Goal: Task Accomplishment & Management: Manage account settings

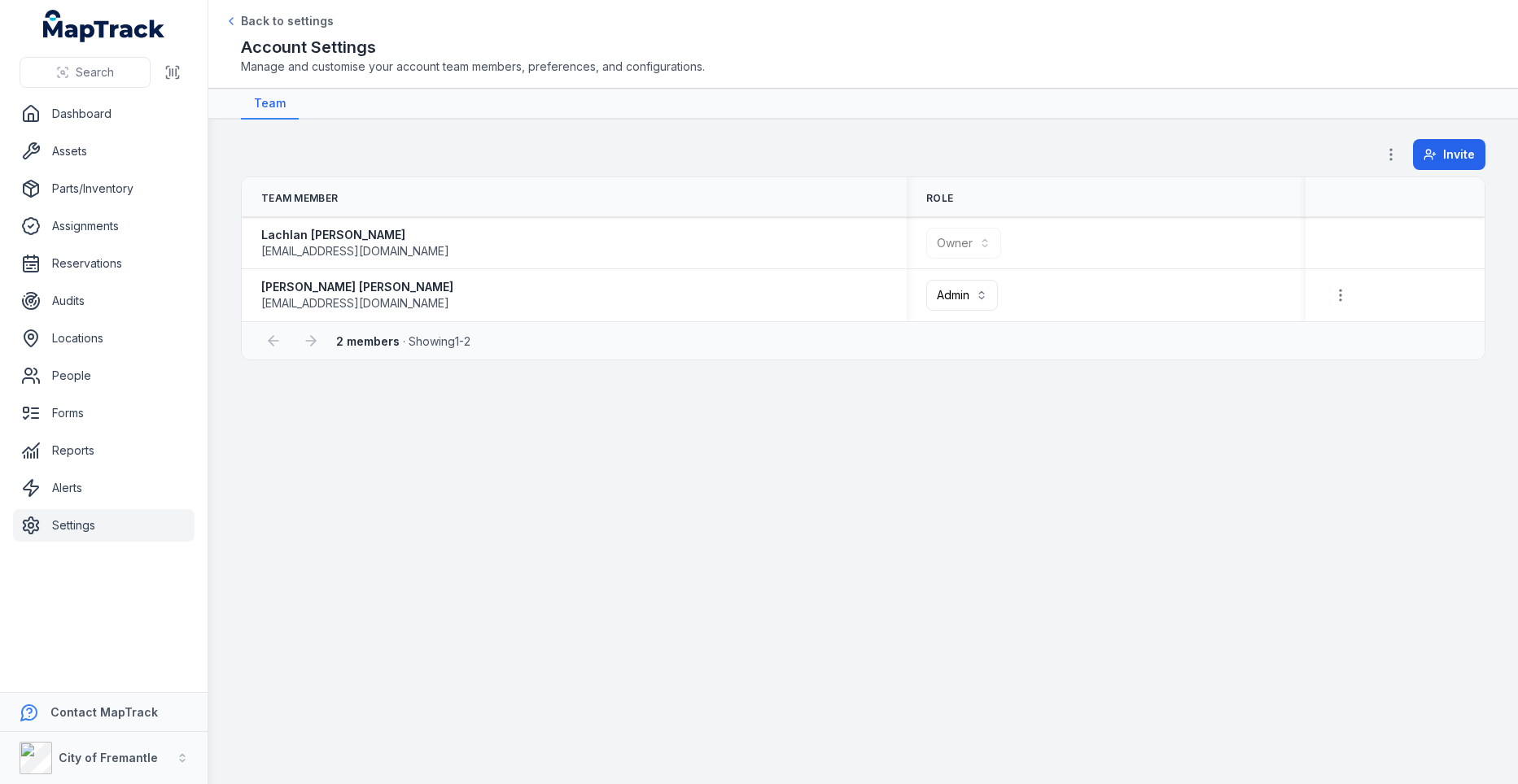
click at [814, 102] on nav "Team" at bounding box center [863, 104] width 1244 height 31
click at [952, 295] on button "Admin *****" at bounding box center [961, 295] width 71 height 31
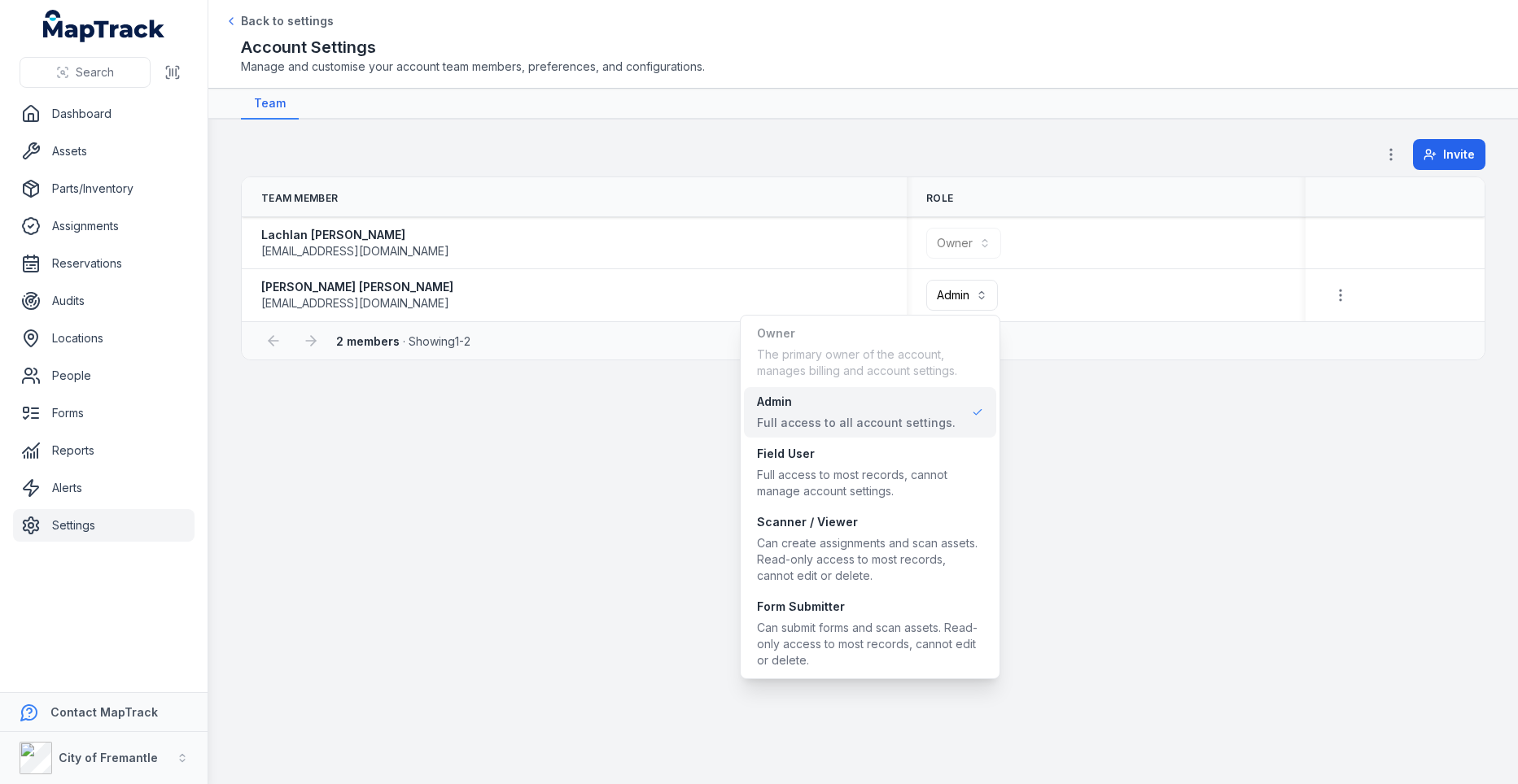
click at [917, 161] on div "**********" at bounding box center [863, 250] width 1244 height 221
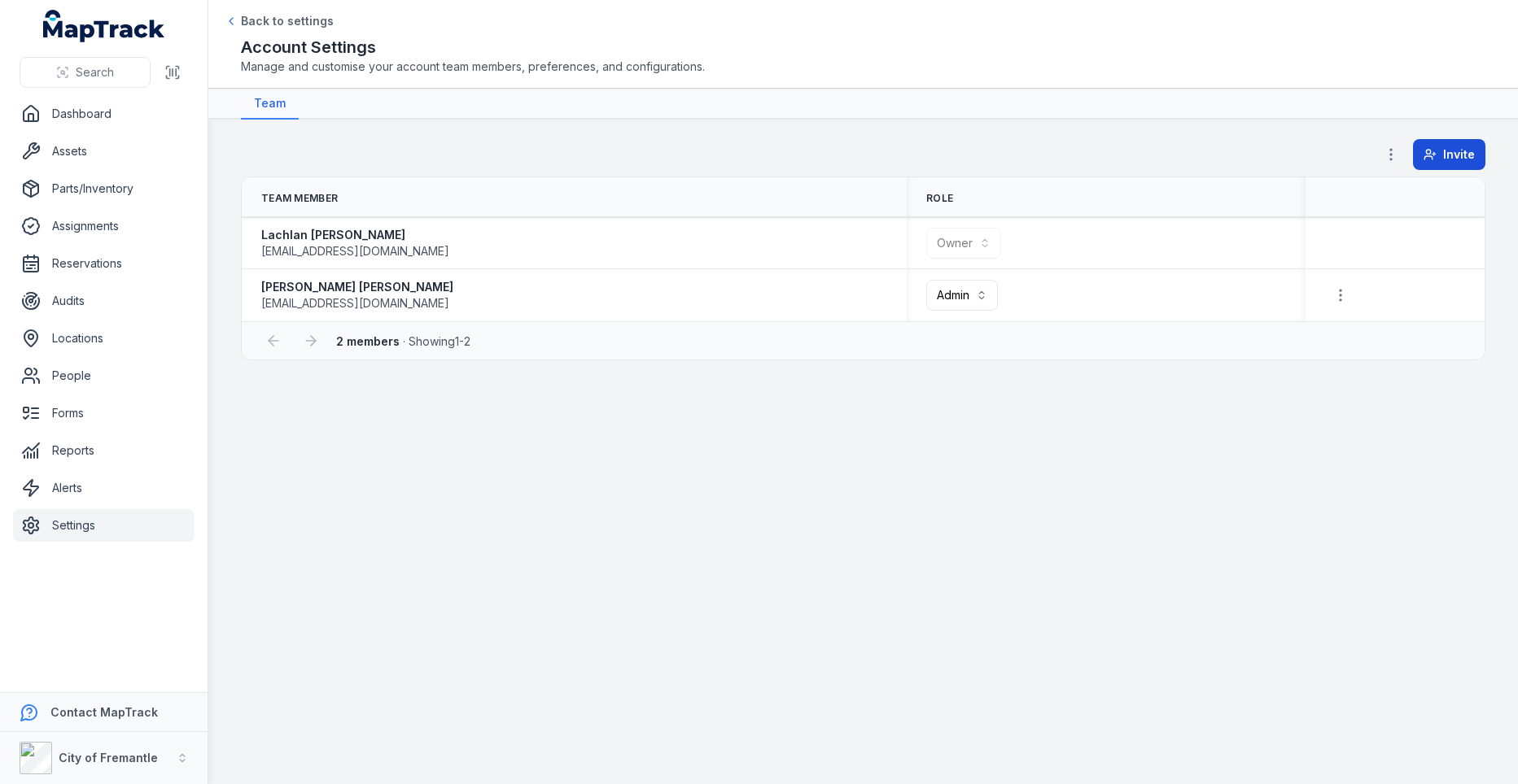
click at [1458, 159] on span "Invite" at bounding box center [1459, 154] width 32 height 16
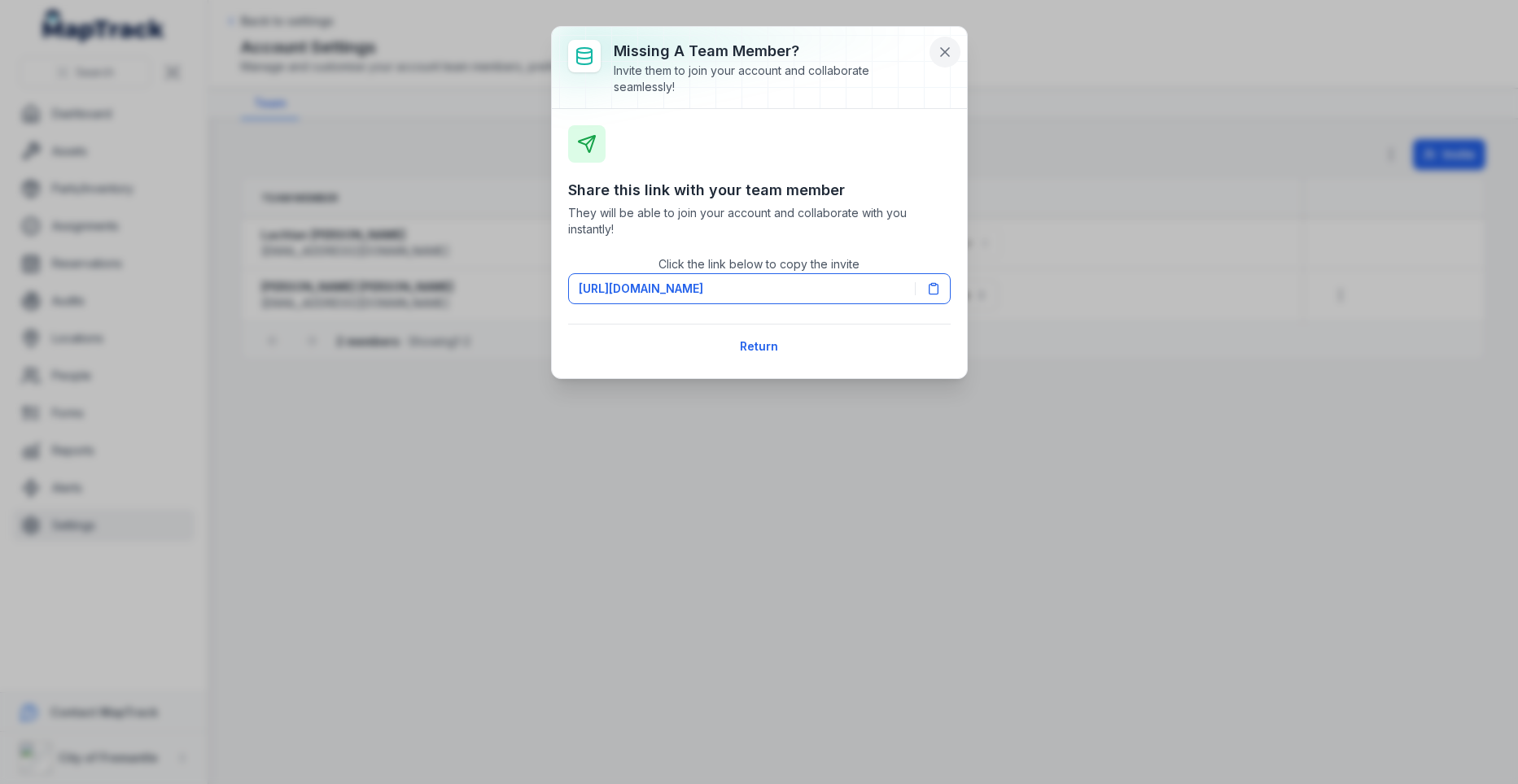
click at [943, 48] on icon at bounding box center [945, 51] width 16 height 16
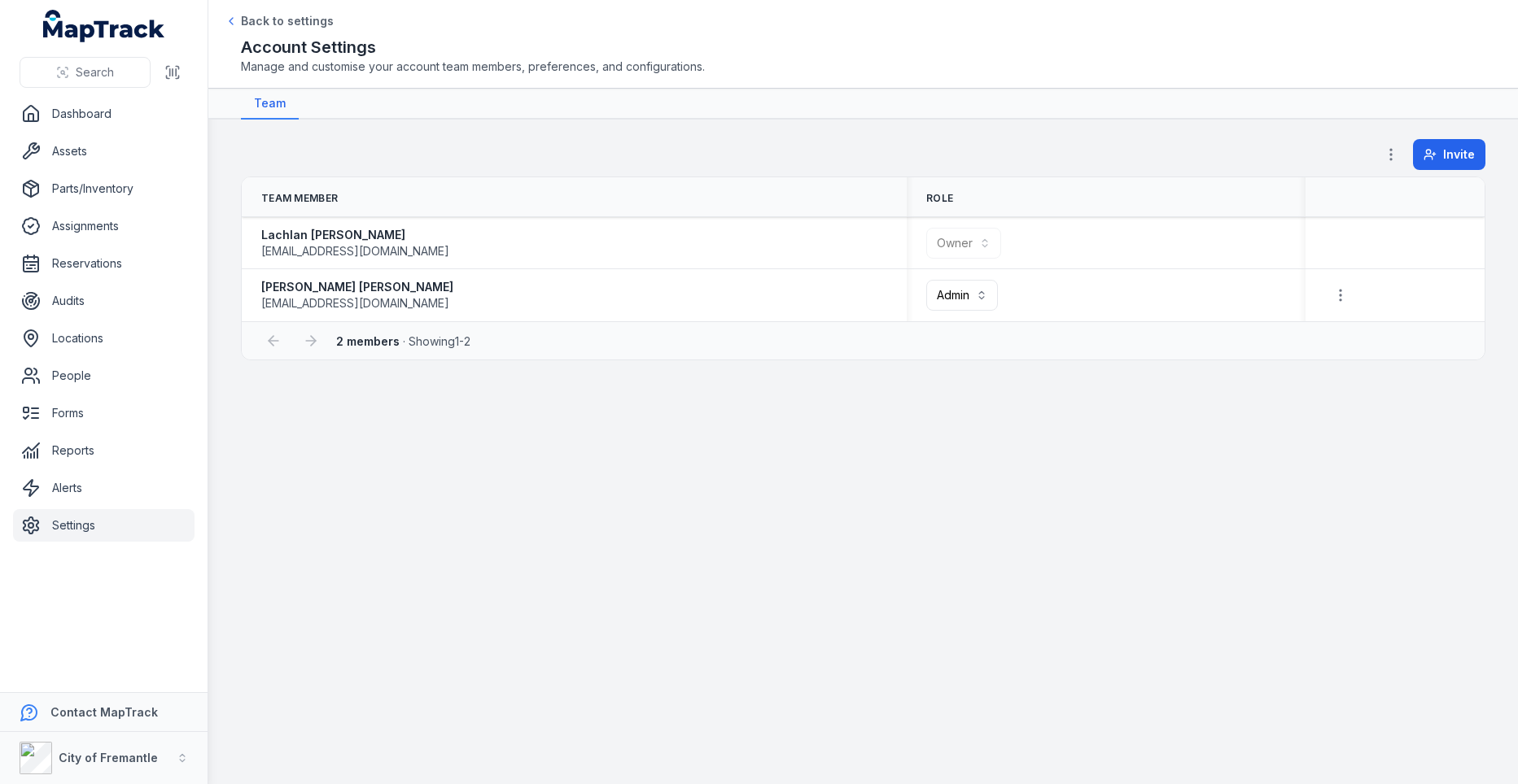
click at [908, 77] on header "Toggle Navigation Back to settings Account Settings Manage and customise your a…" at bounding box center [863, 44] width 1309 height 88
click at [117, 159] on link "Assets" at bounding box center [104, 151] width 182 height 33
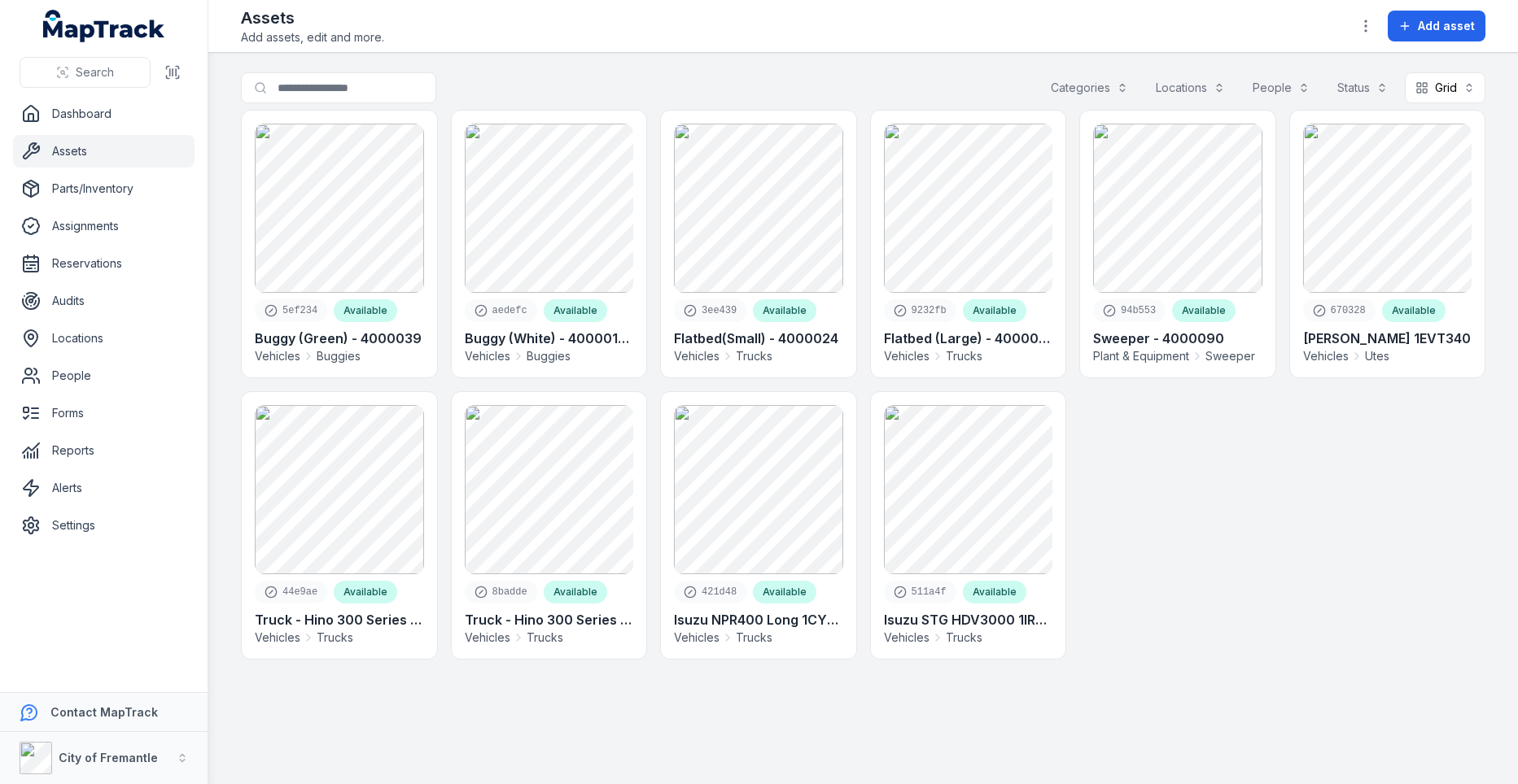
click at [1224, 514] on div at bounding box center [1178, 525] width 197 height 268
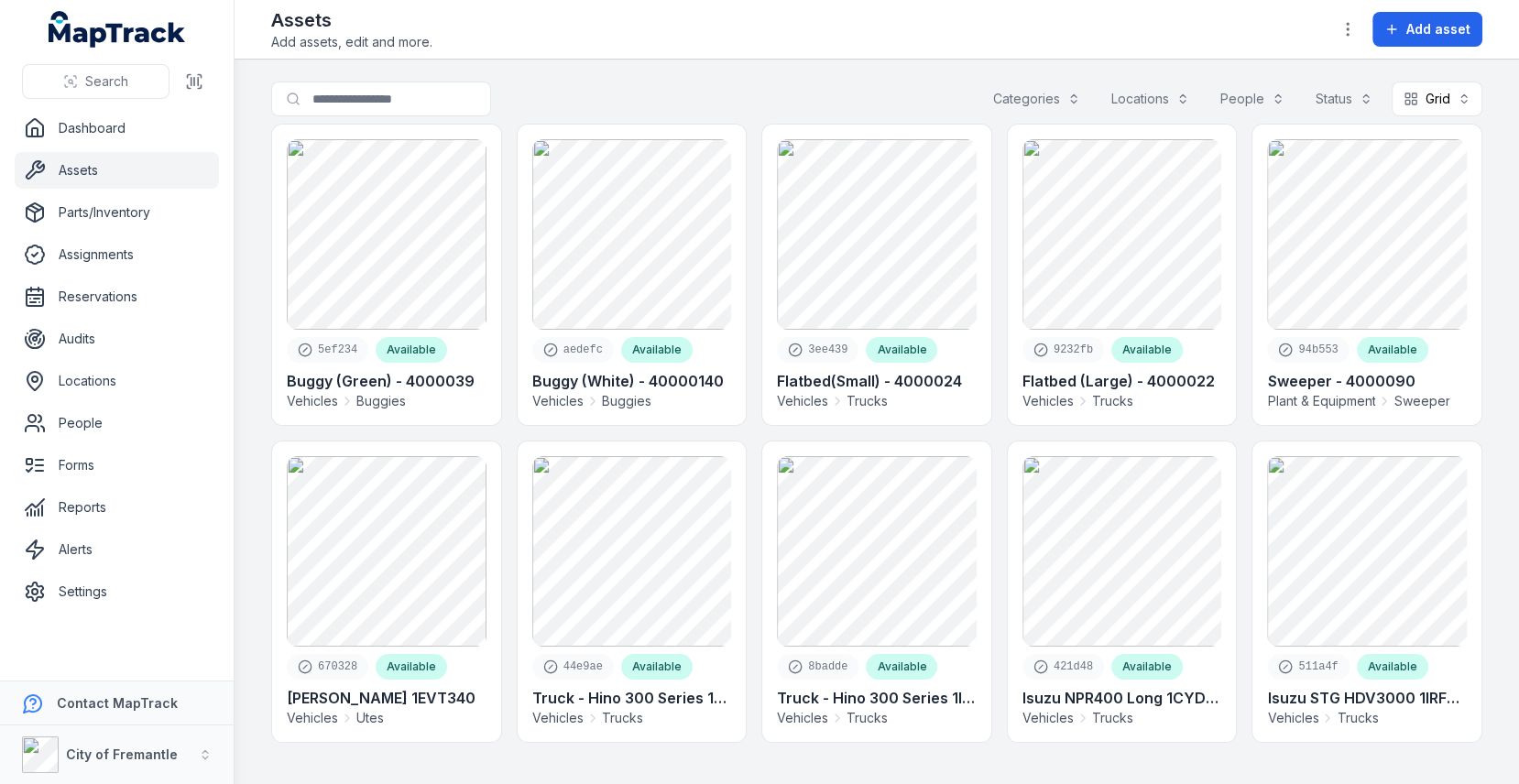
click at [819, 96] on div "Search for assets Categories Locations People Status Grid ****" at bounding box center [877, 102] width 1211 height 42
click at [814, 69] on main "Search for assets Categories Locations People Status Grid **** 5ef234 Available…" at bounding box center [877, 422] width 1284 height 724
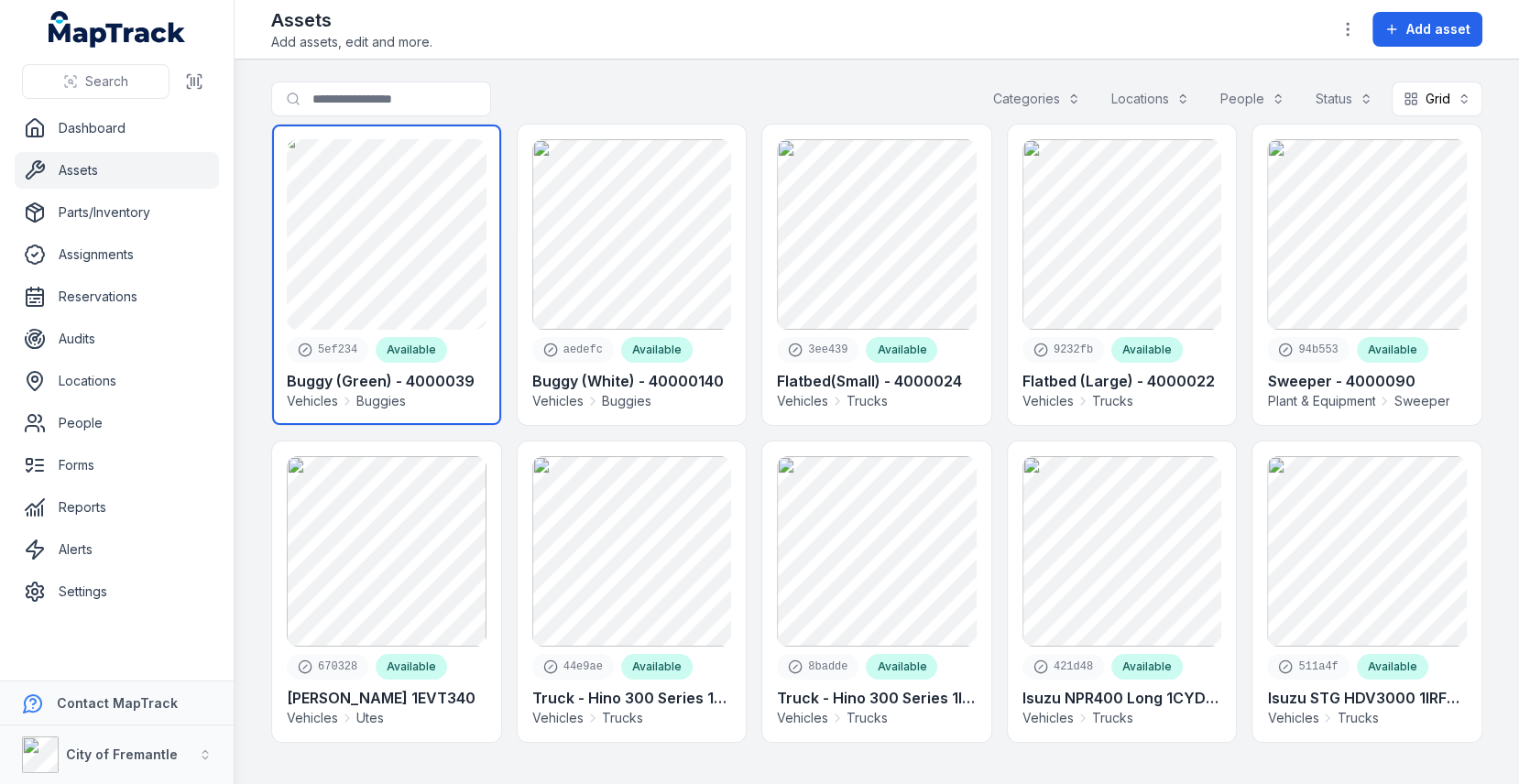
click at [389, 258] on link at bounding box center [386, 274] width 229 height 300
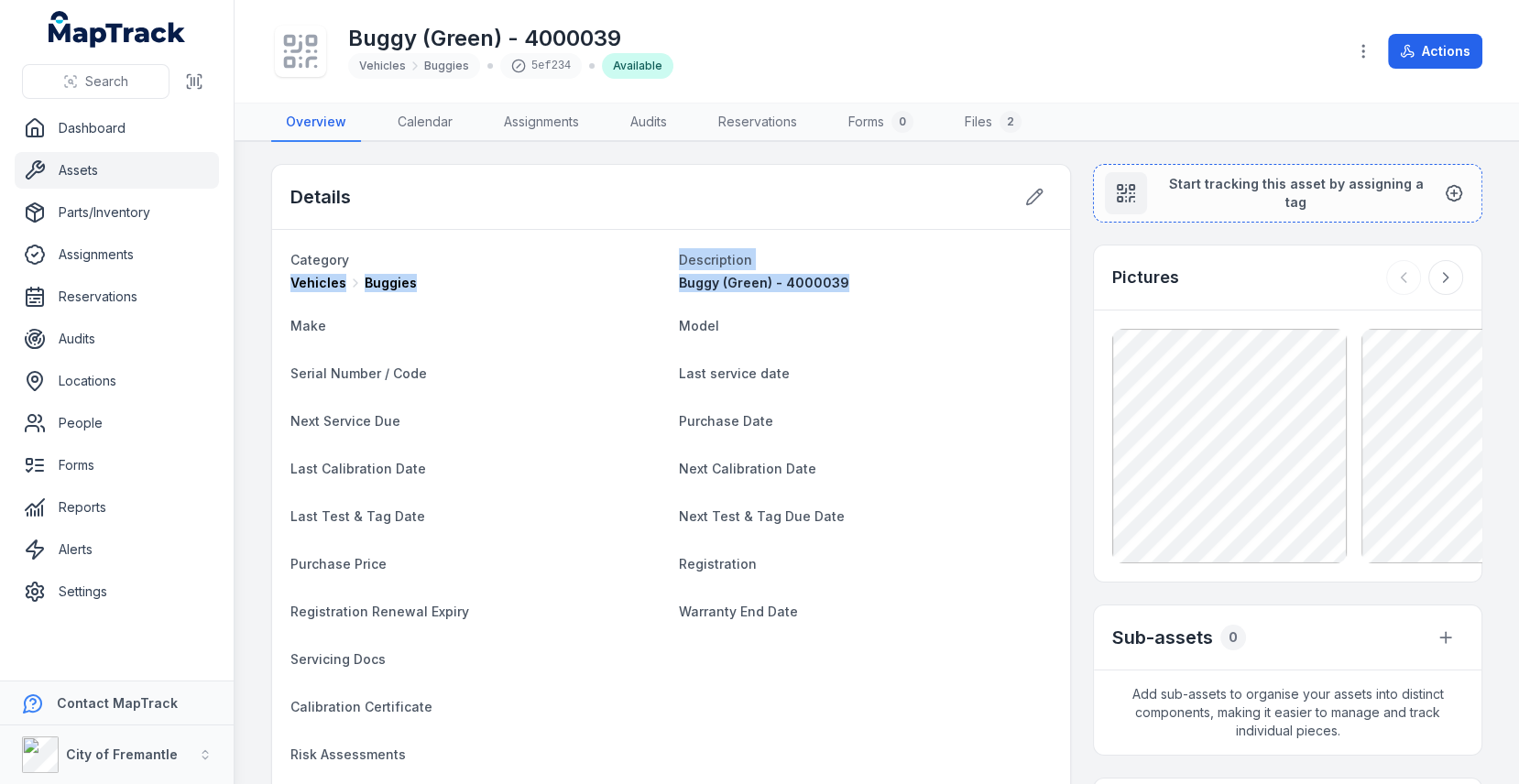
drag, startPoint x: 867, startPoint y: 282, endPoint x: 289, endPoint y: 284, distance: 578.0
click at [289, 284] on div "Category Vehicles Buggies Description Buggy (Green) - 4000039 Make Model Serial…" at bounding box center [671, 579] width 798 height 700
click at [766, 362] on dt "Last service date" at bounding box center [865, 373] width 374 height 22
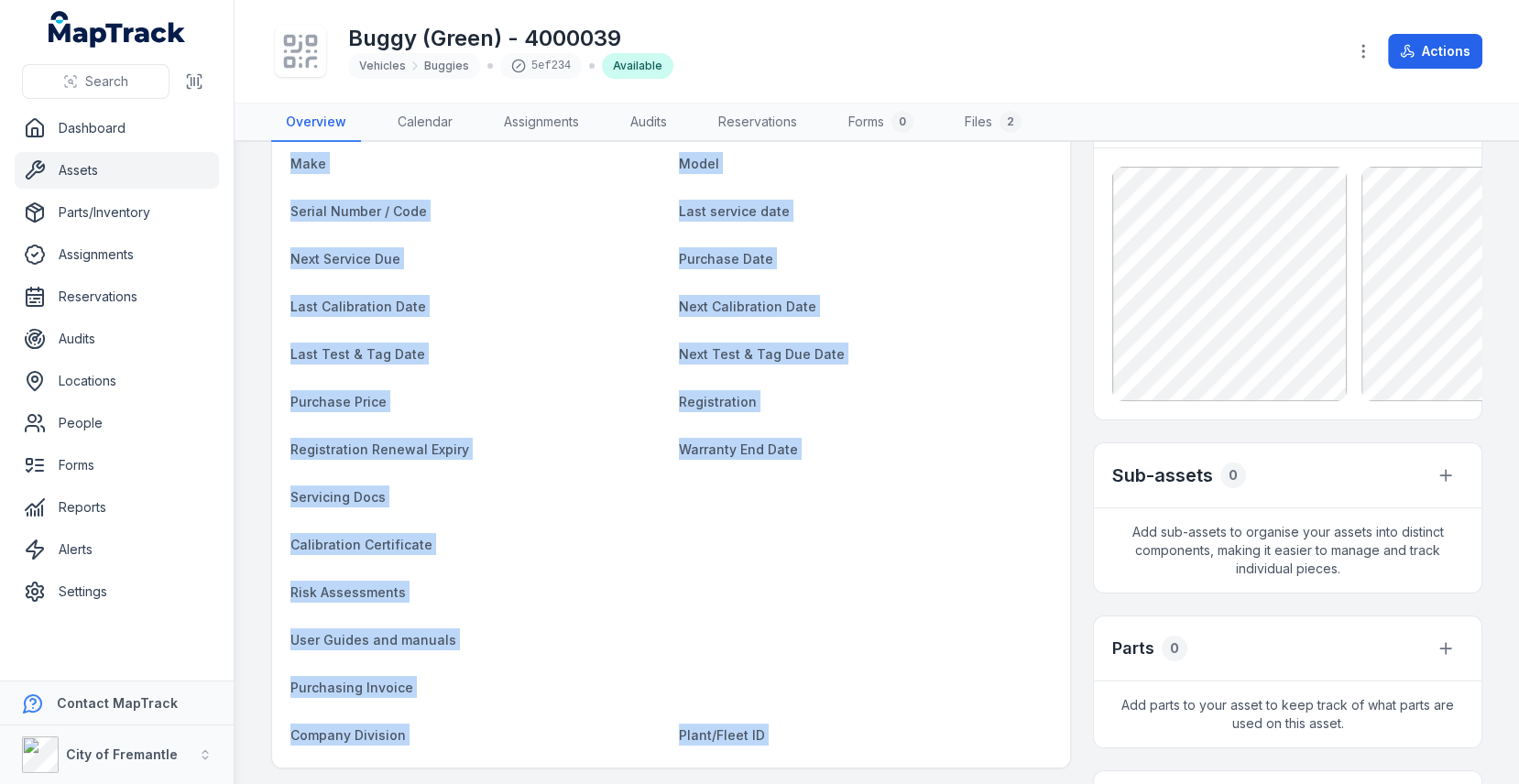
scroll to position [276, 0]
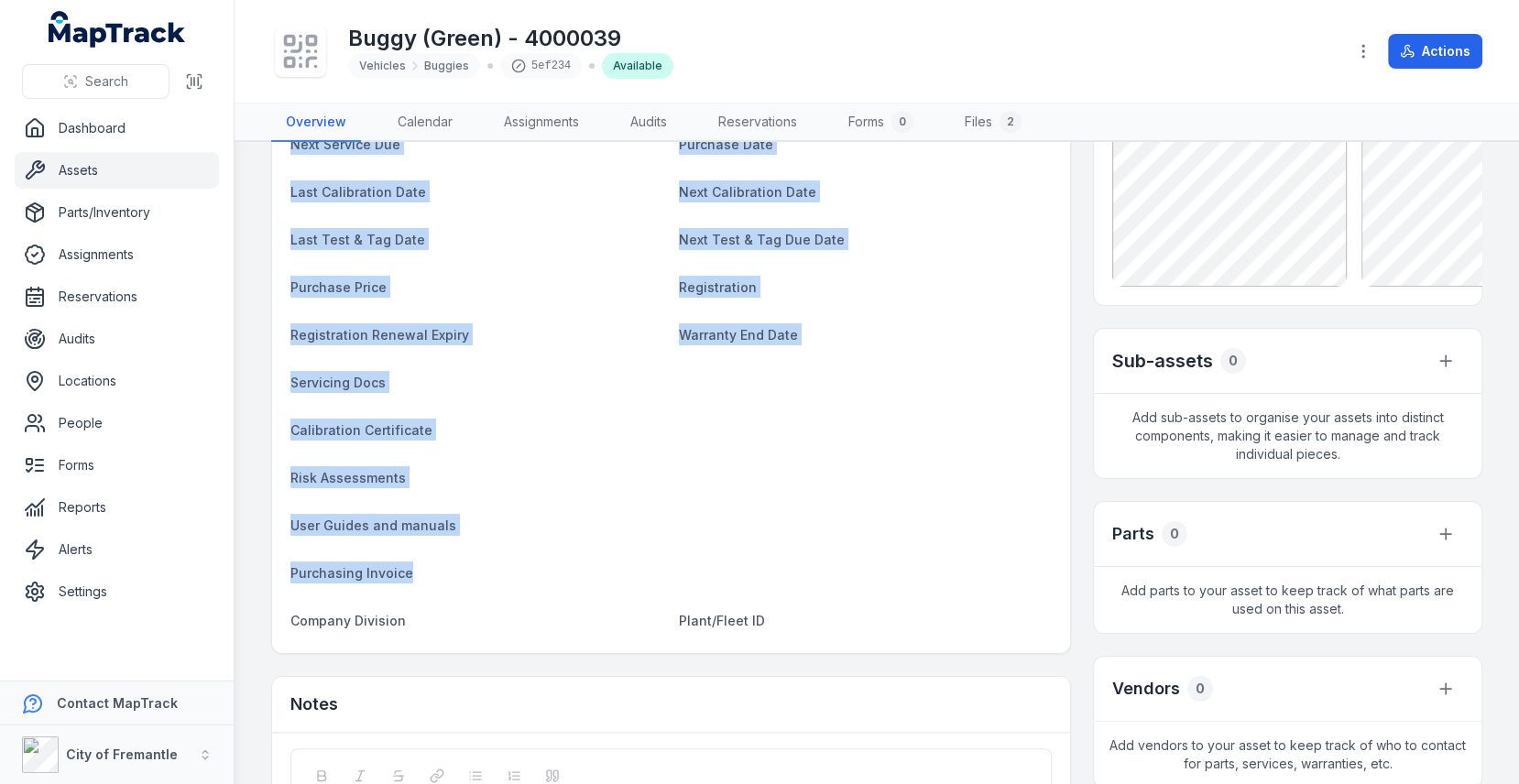
drag, startPoint x: 292, startPoint y: 254, endPoint x: 775, endPoint y: 589, distance: 587.8
click at [775, 589] on dl "Category Vehicles Buggies Description Buggy (Green) - 4000039 Make Model Serial…" at bounding box center [671, 303] width 761 height 663
drag, startPoint x: 774, startPoint y: 619, endPoint x: 323, endPoint y: 177, distance: 631.5
click at [323, 174] on dl "Category Vehicles Buggies Description Buggy (Green) - 4000039 Make Model Serial…" at bounding box center [671, 303] width 761 height 663
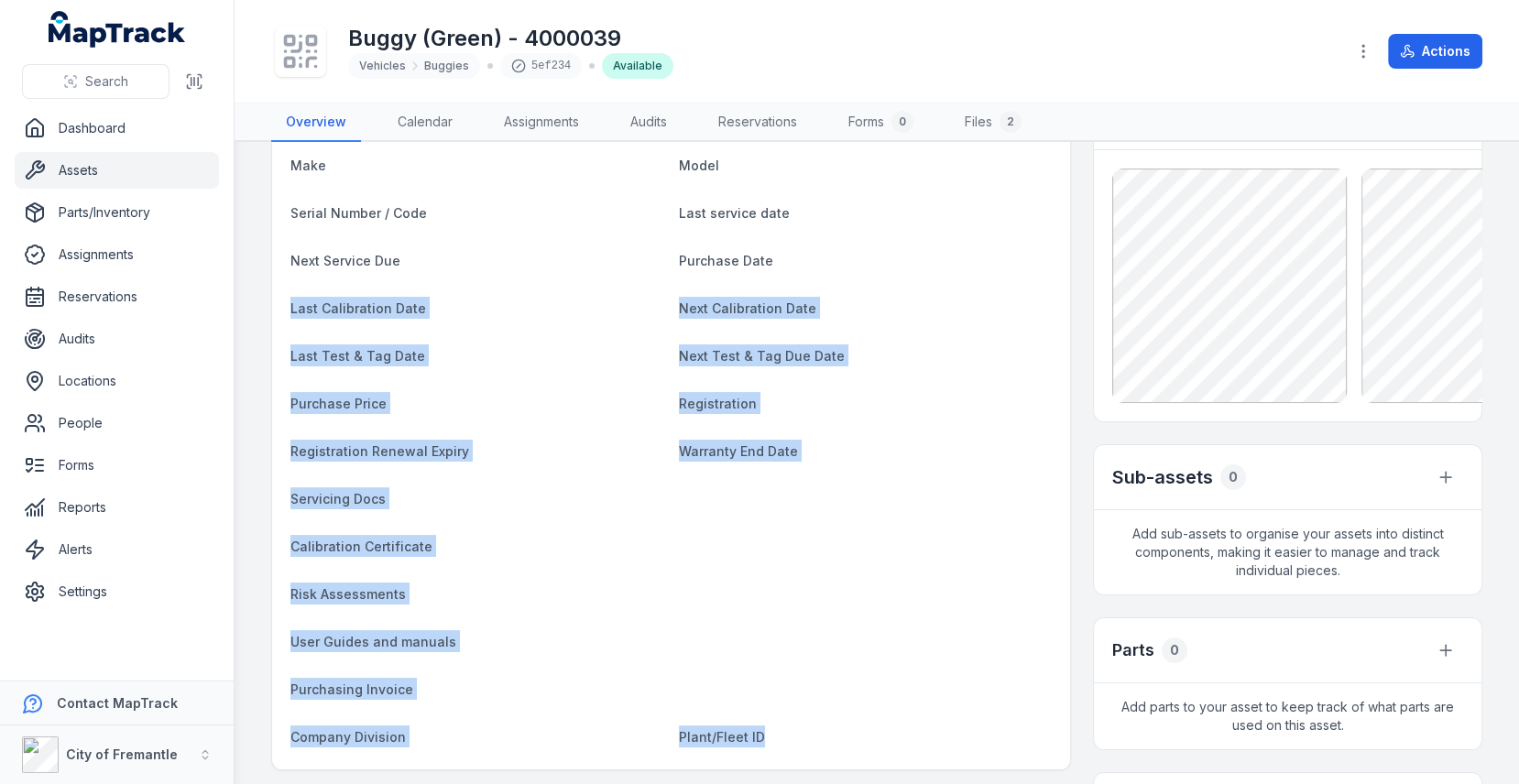
scroll to position [164, 0]
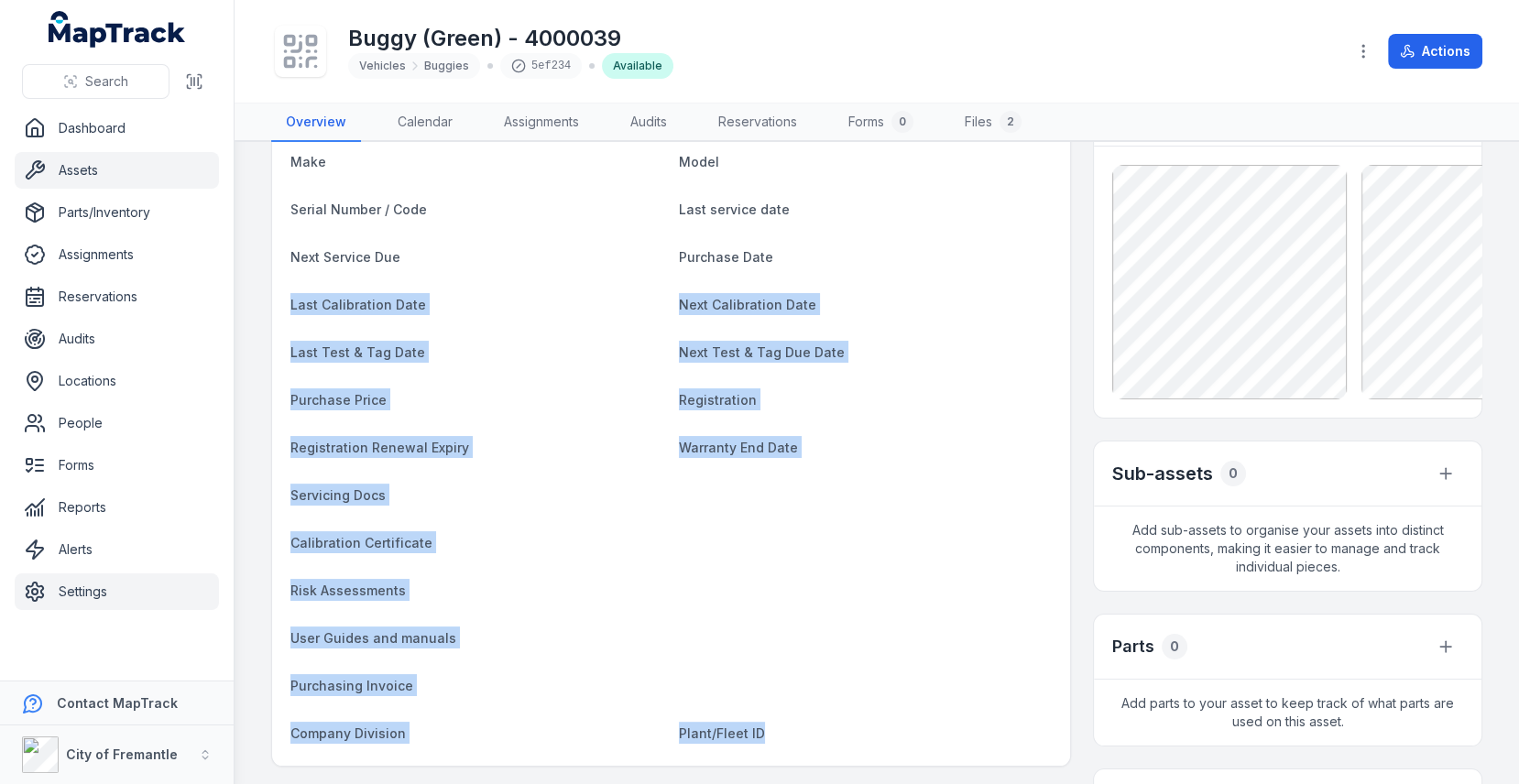
click at [120, 583] on link "Settings" at bounding box center [117, 592] width 205 height 37
click at [708, 435] on dt "Warranty End Date" at bounding box center [865, 446] width 374 height 22
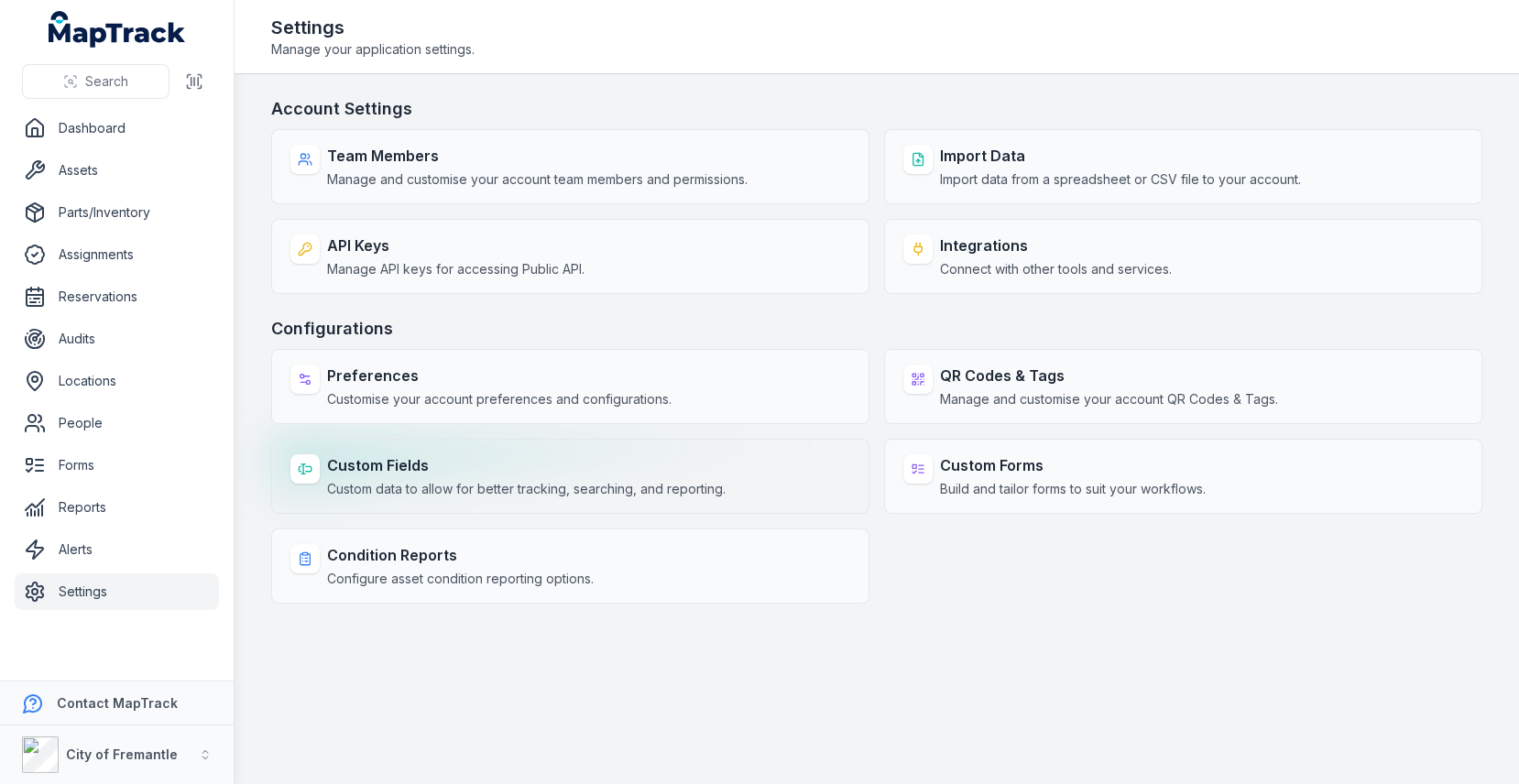
drag, startPoint x: 487, startPoint y: 455, endPoint x: 492, endPoint y: 443, distance: 13.0
click at [487, 455] on strong "Custom Fields" at bounding box center [526, 464] width 399 height 22
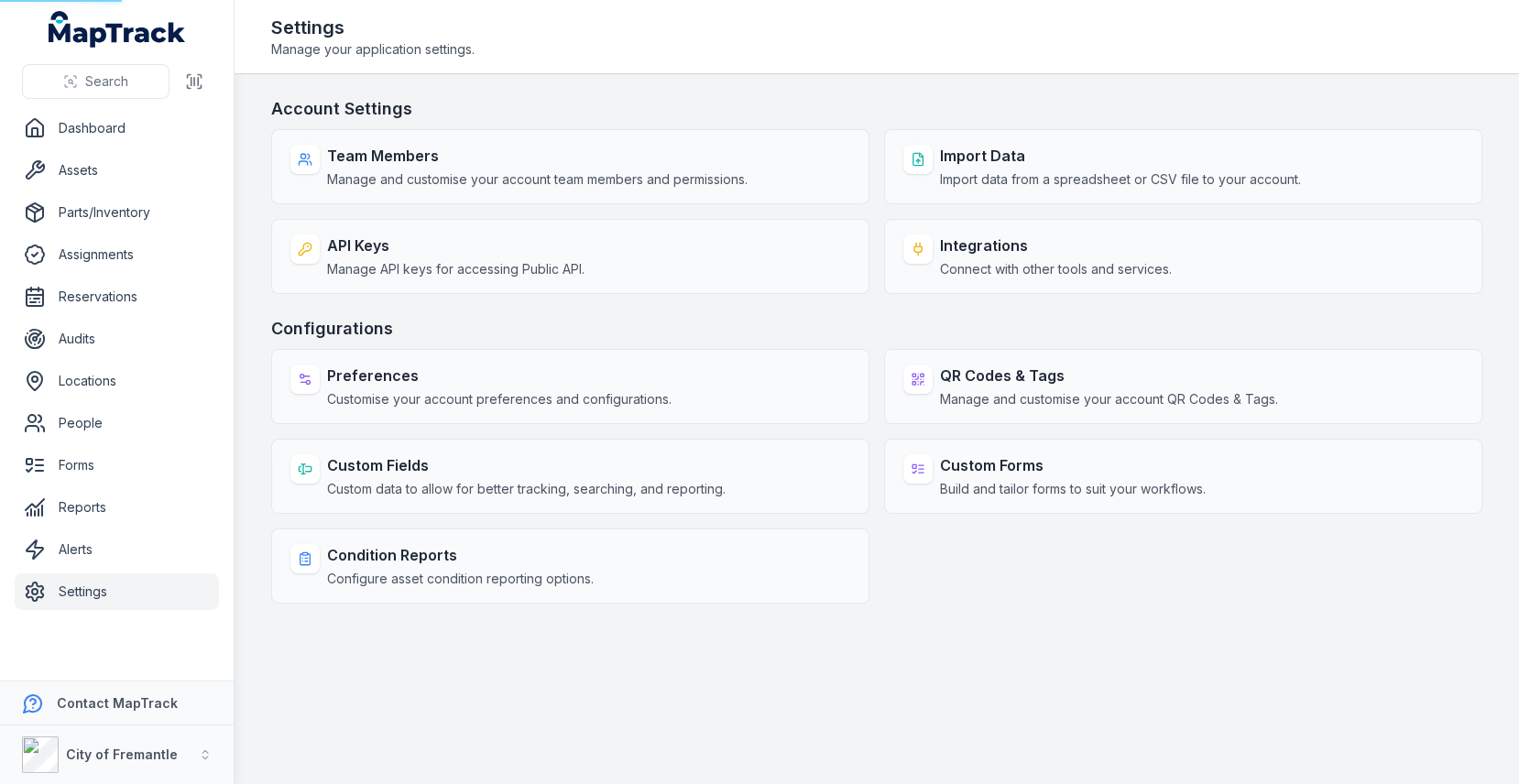
click at [705, 321] on h3 "Configurations" at bounding box center [877, 328] width 1211 height 26
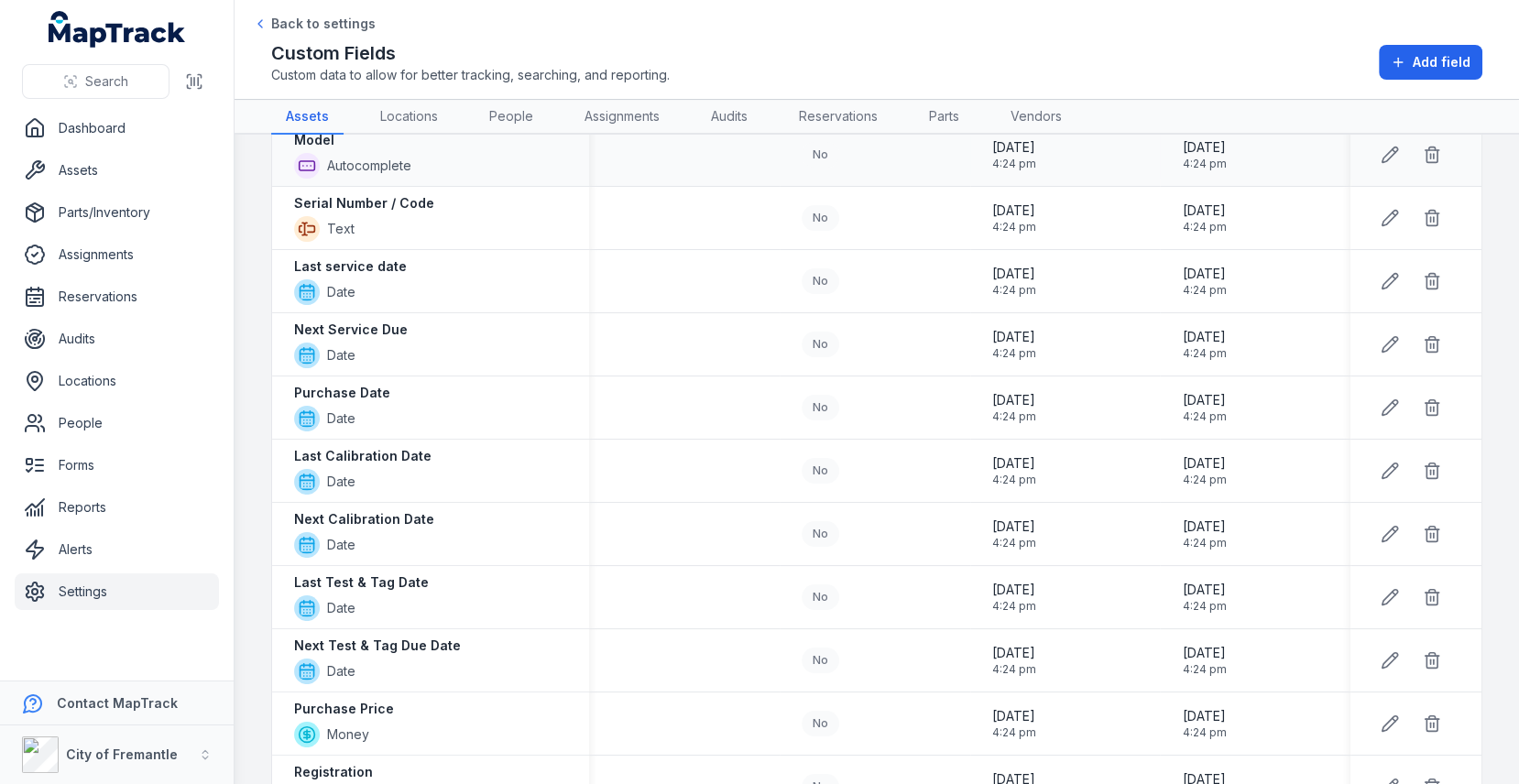
scroll to position [337, 0]
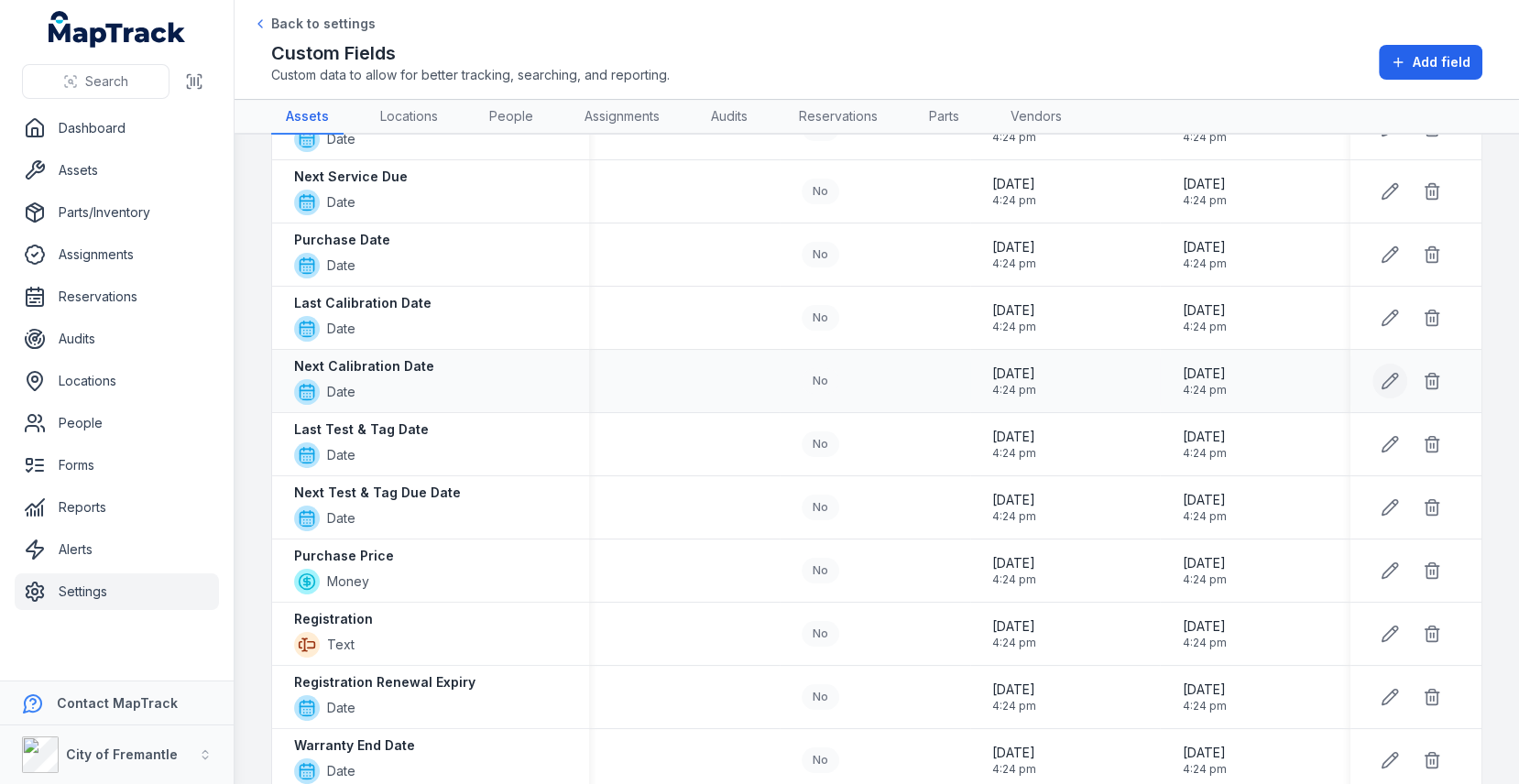
click at [1389, 378] on icon at bounding box center [1389, 380] width 18 height 18
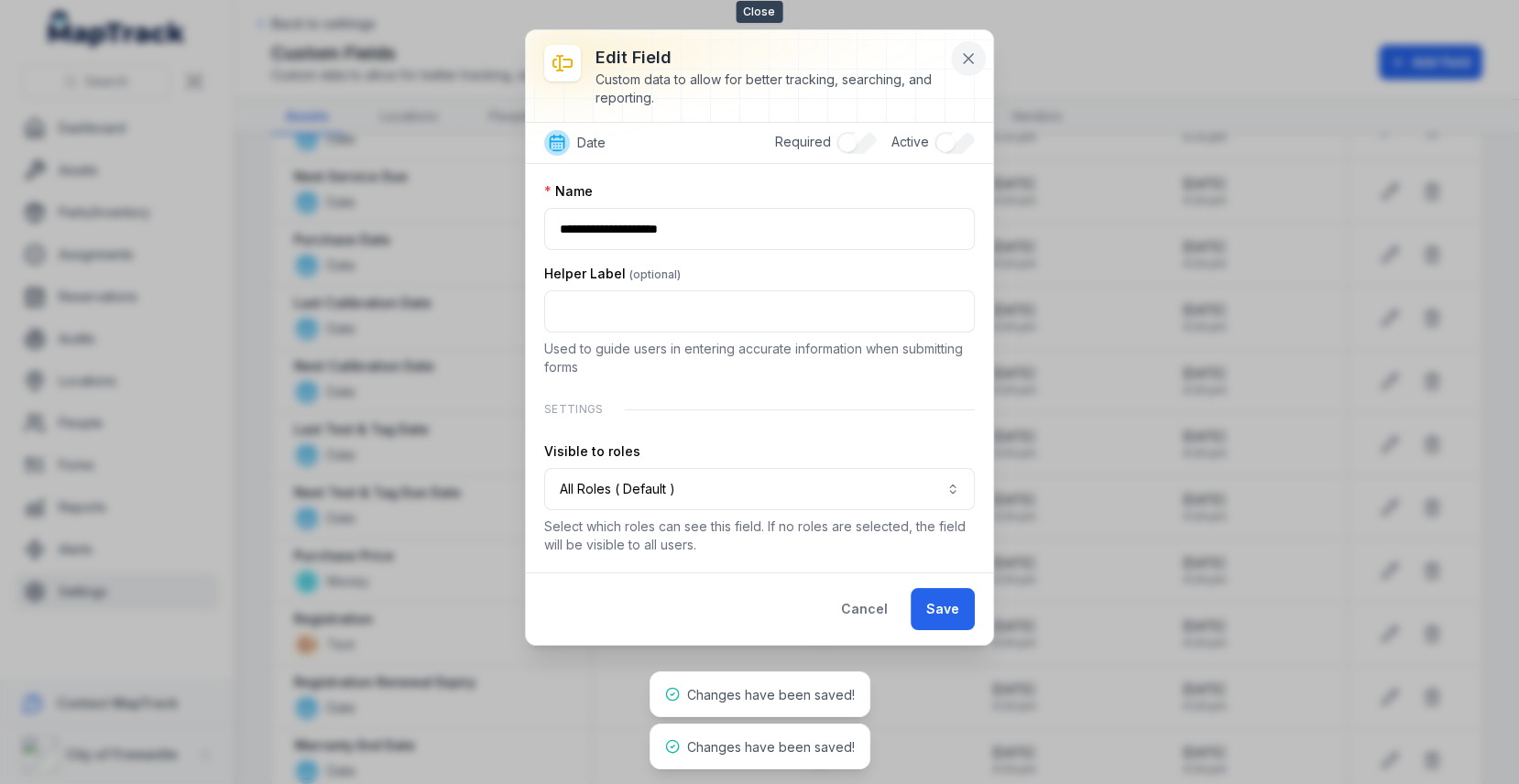
click at [967, 64] on icon at bounding box center [968, 58] width 18 height 18
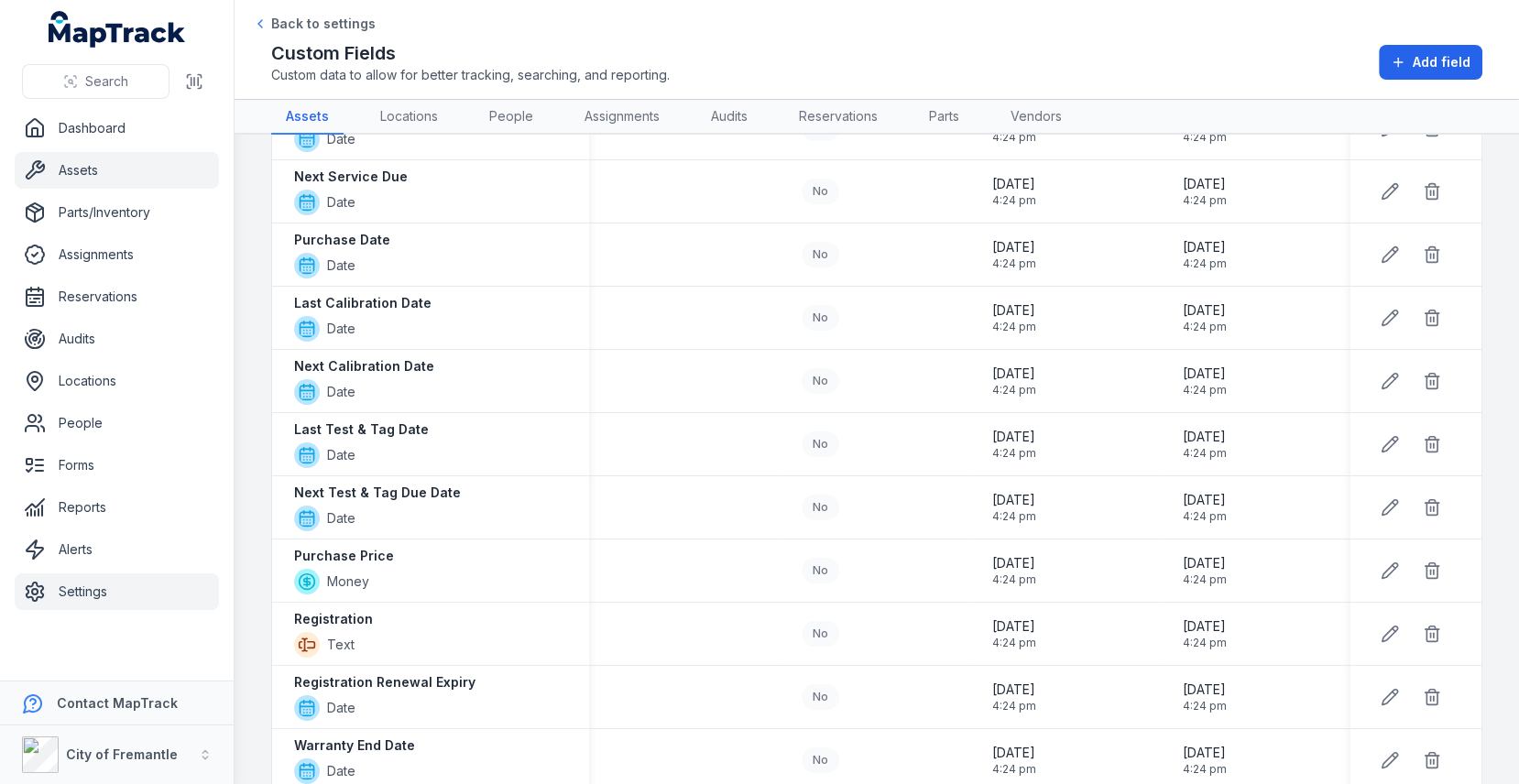
click at [181, 182] on link "Assets" at bounding box center [117, 170] width 205 height 37
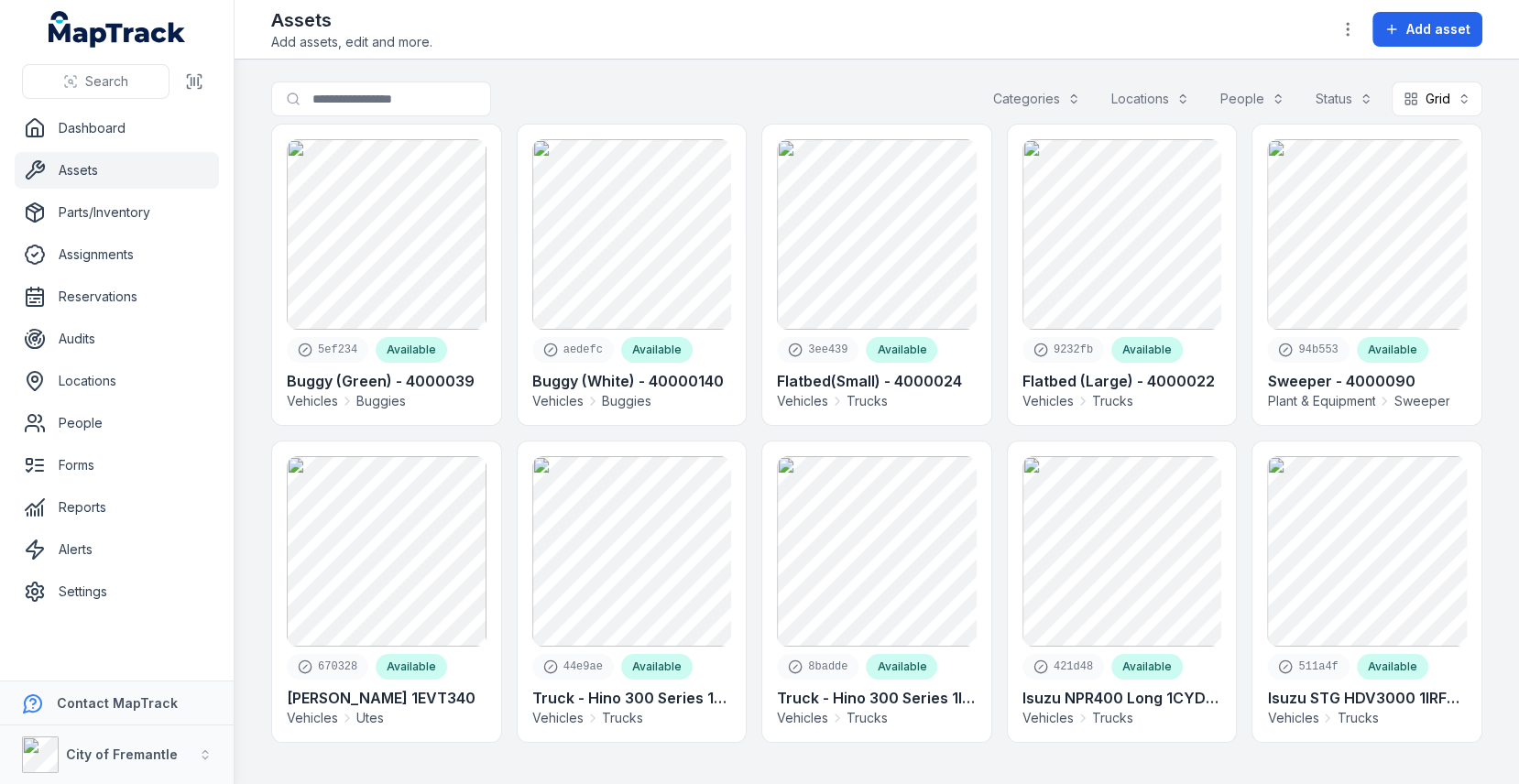
click at [1361, 44] on div at bounding box center [1347, 29] width 35 height 35
click at [1354, 40] on button "button" at bounding box center [1347, 29] width 35 height 35
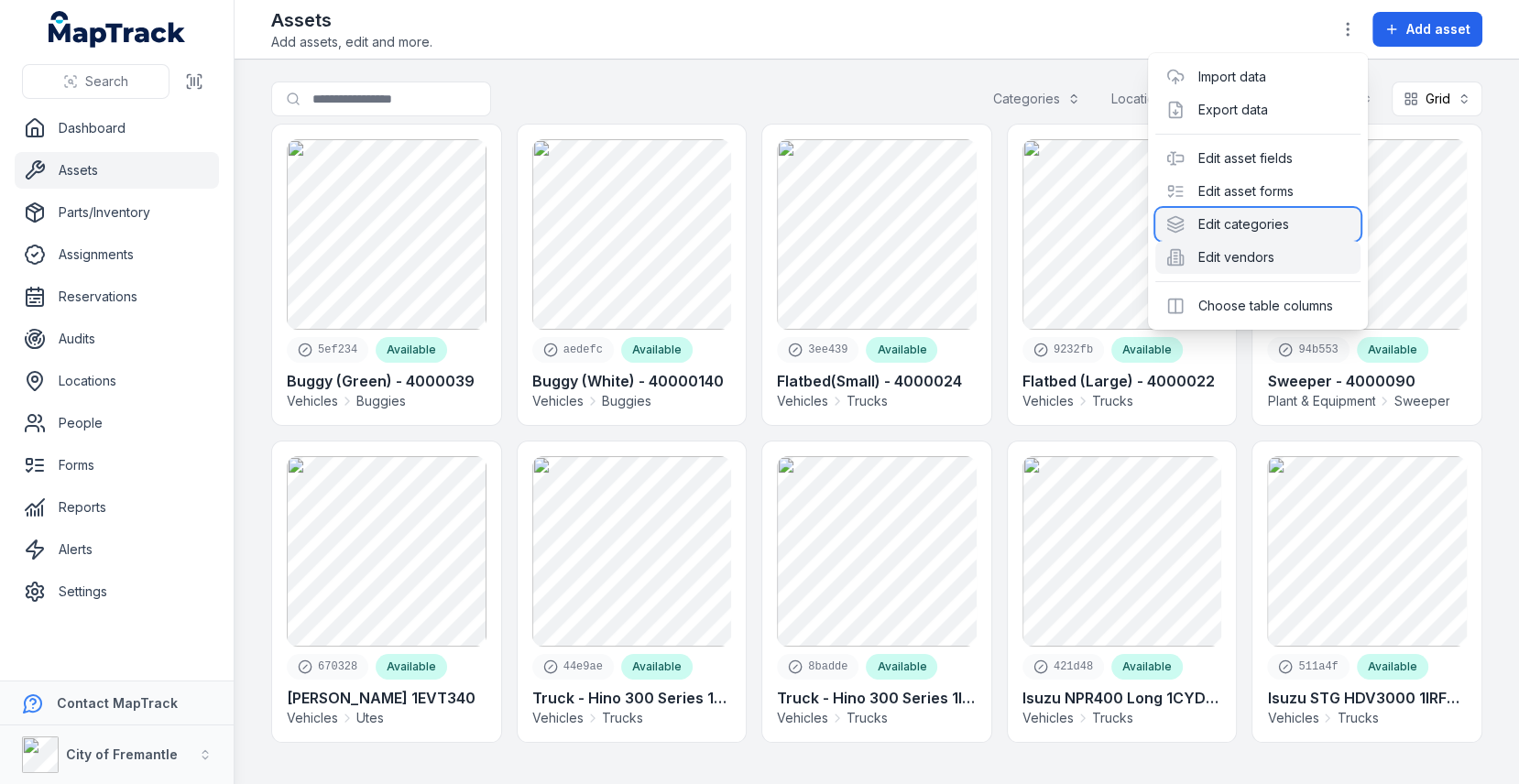
click at [1267, 219] on div "Edit categories" at bounding box center [1257, 224] width 205 height 33
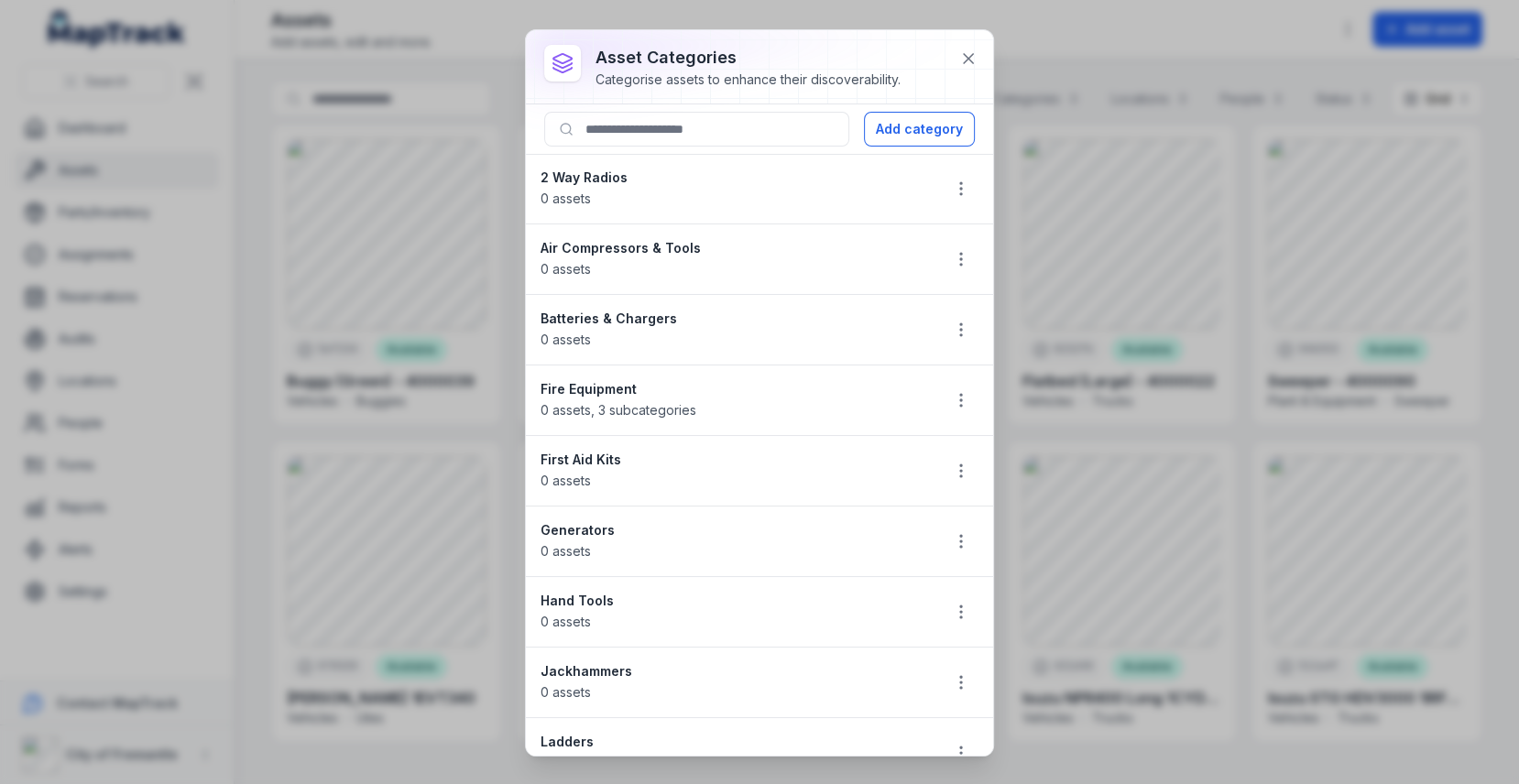
scroll to position [930, 0]
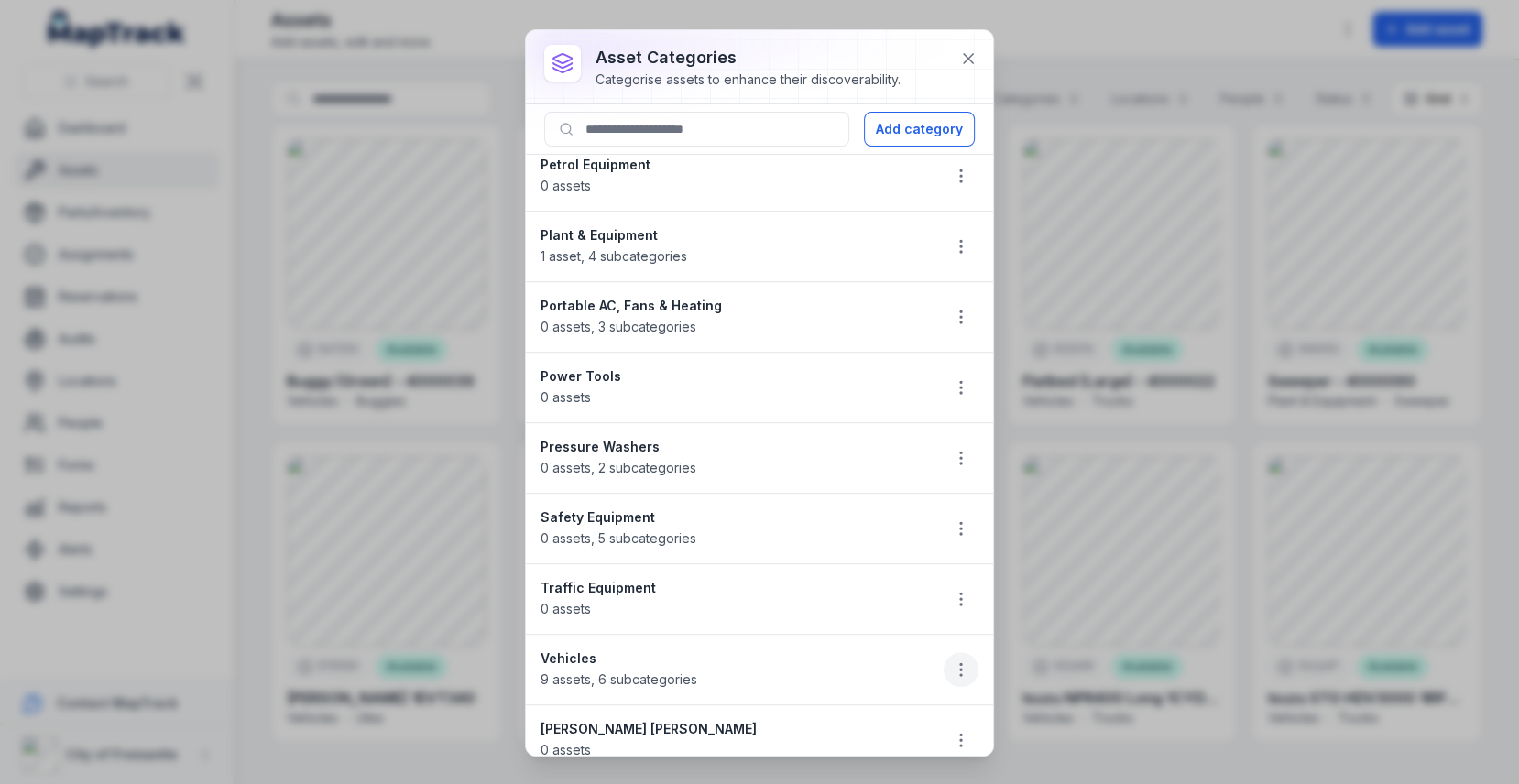
click at [966, 660] on icon "button" at bounding box center [961, 669] width 18 height 18
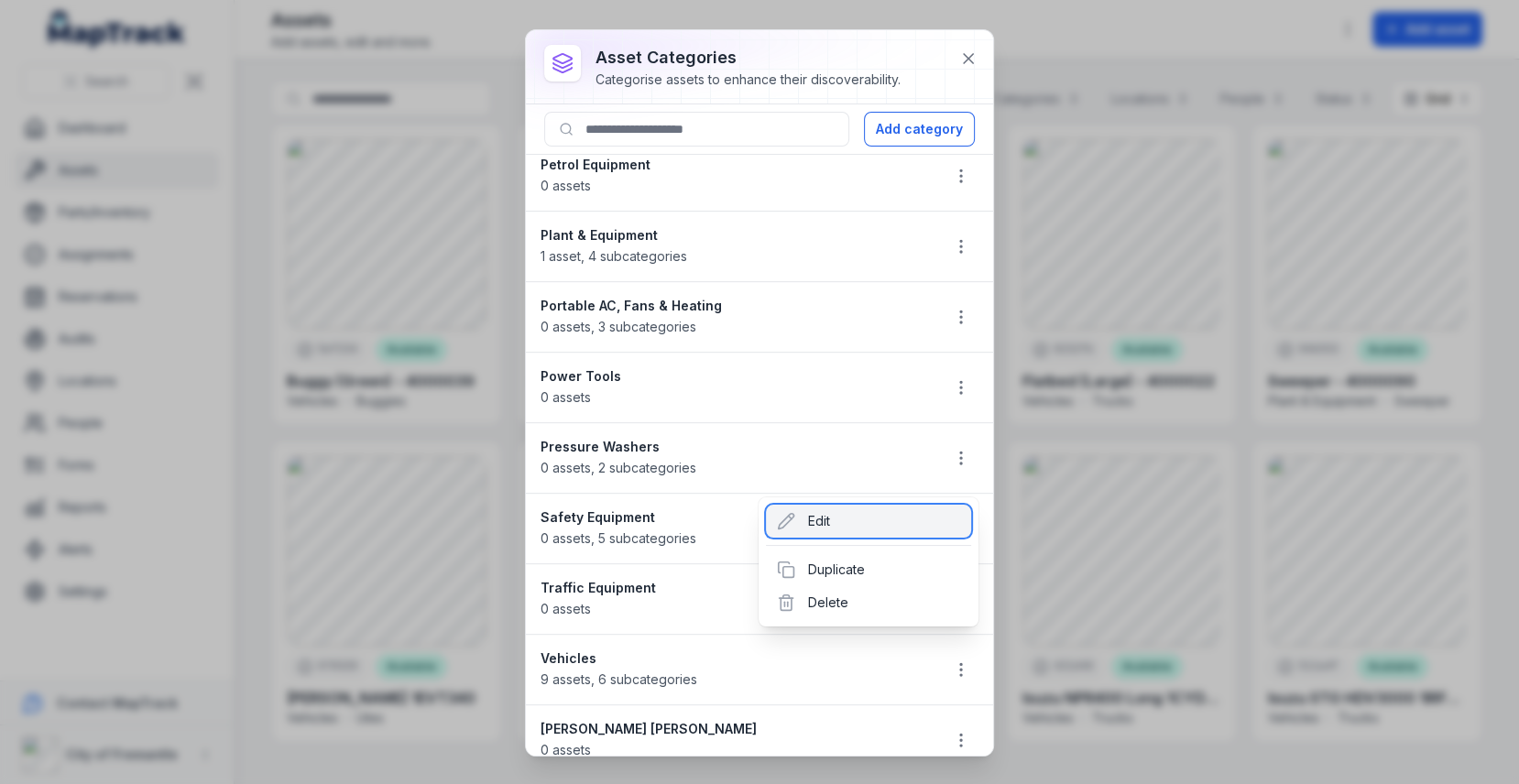
click at [848, 537] on div "Edit" at bounding box center [868, 521] width 205 height 33
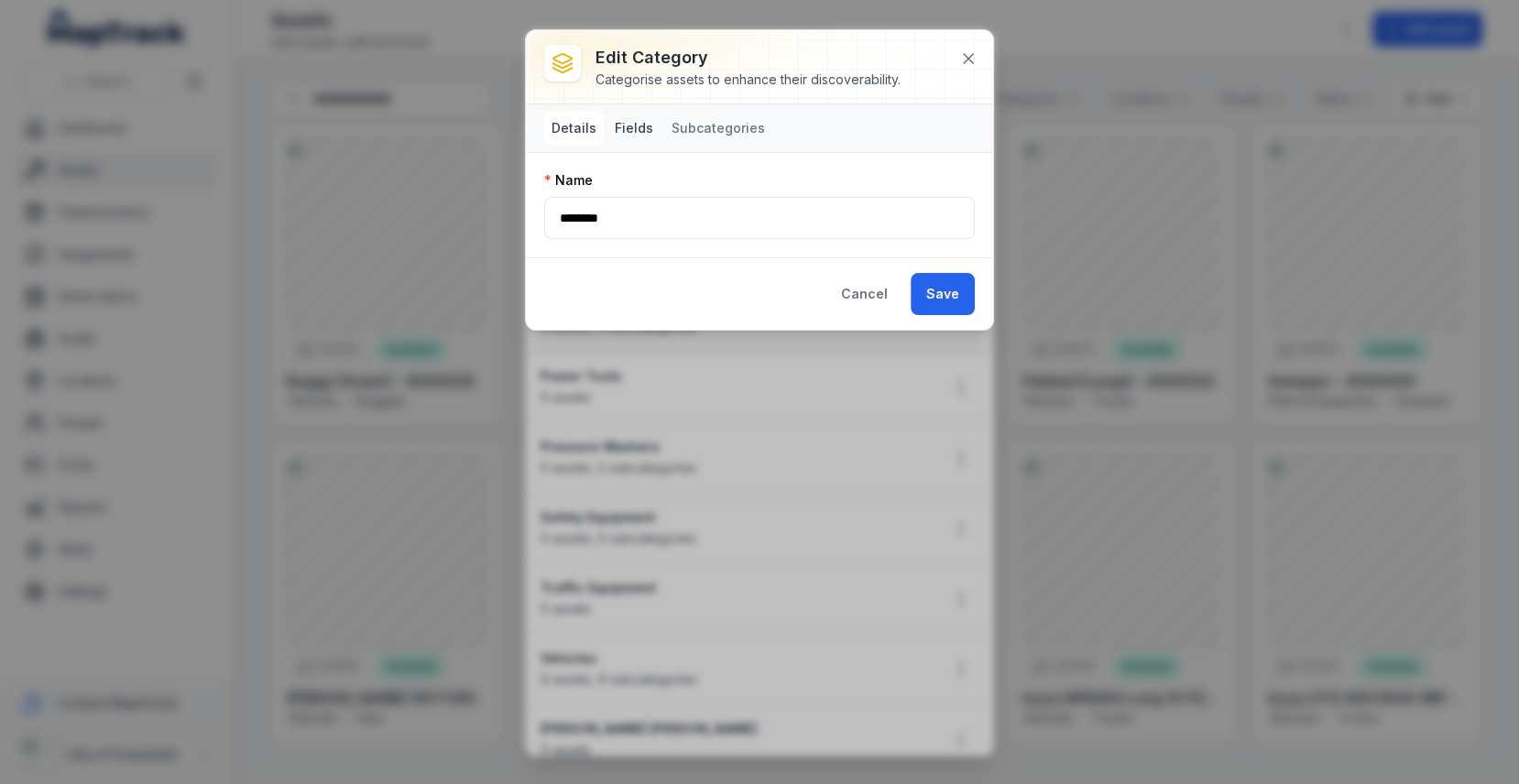
click at [637, 126] on button "Fields" at bounding box center [633, 128] width 53 height 33
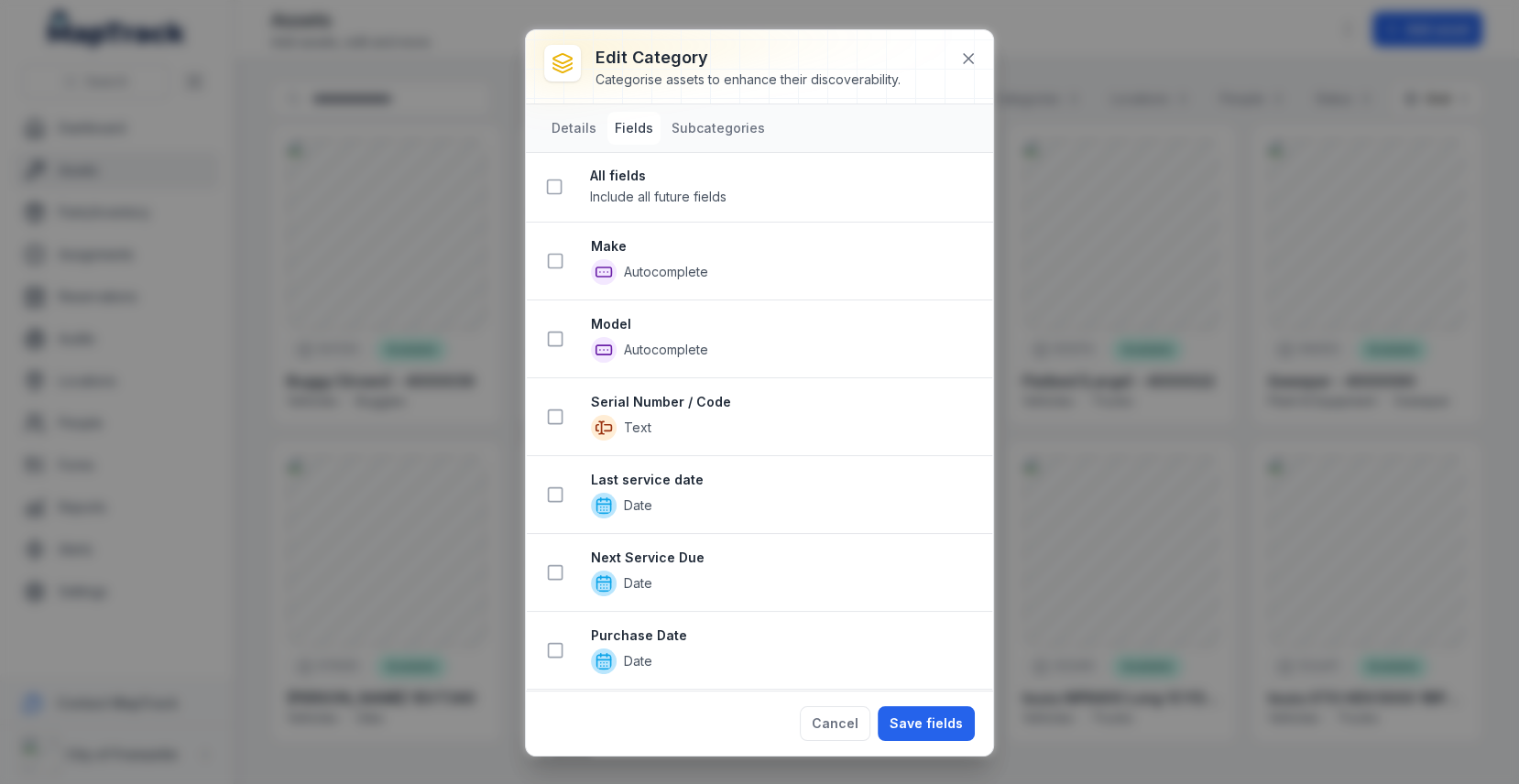
scroll to position [13, 0]
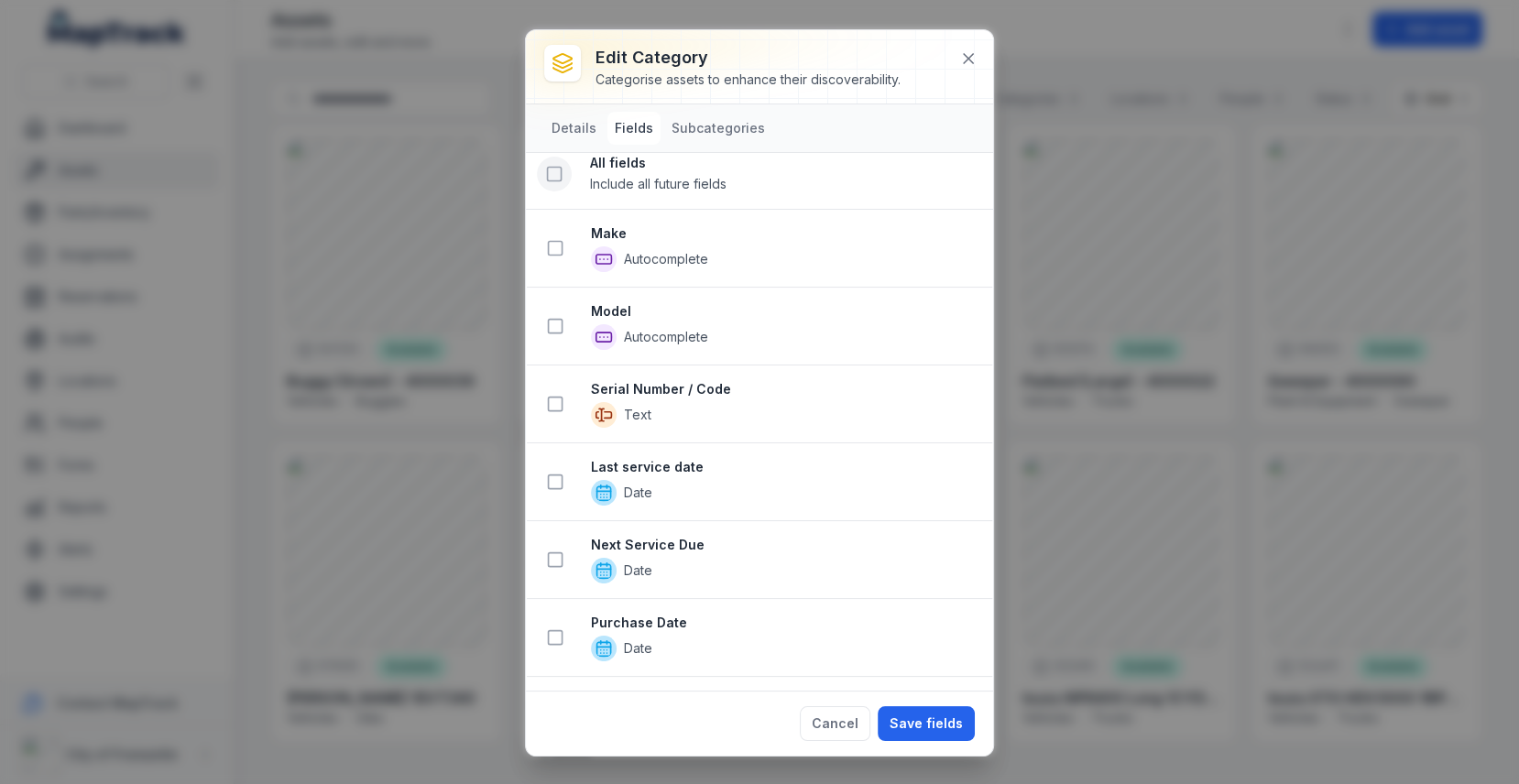
click at [556, 178] on icon at bounding box center [553, 174] width 18 height 18
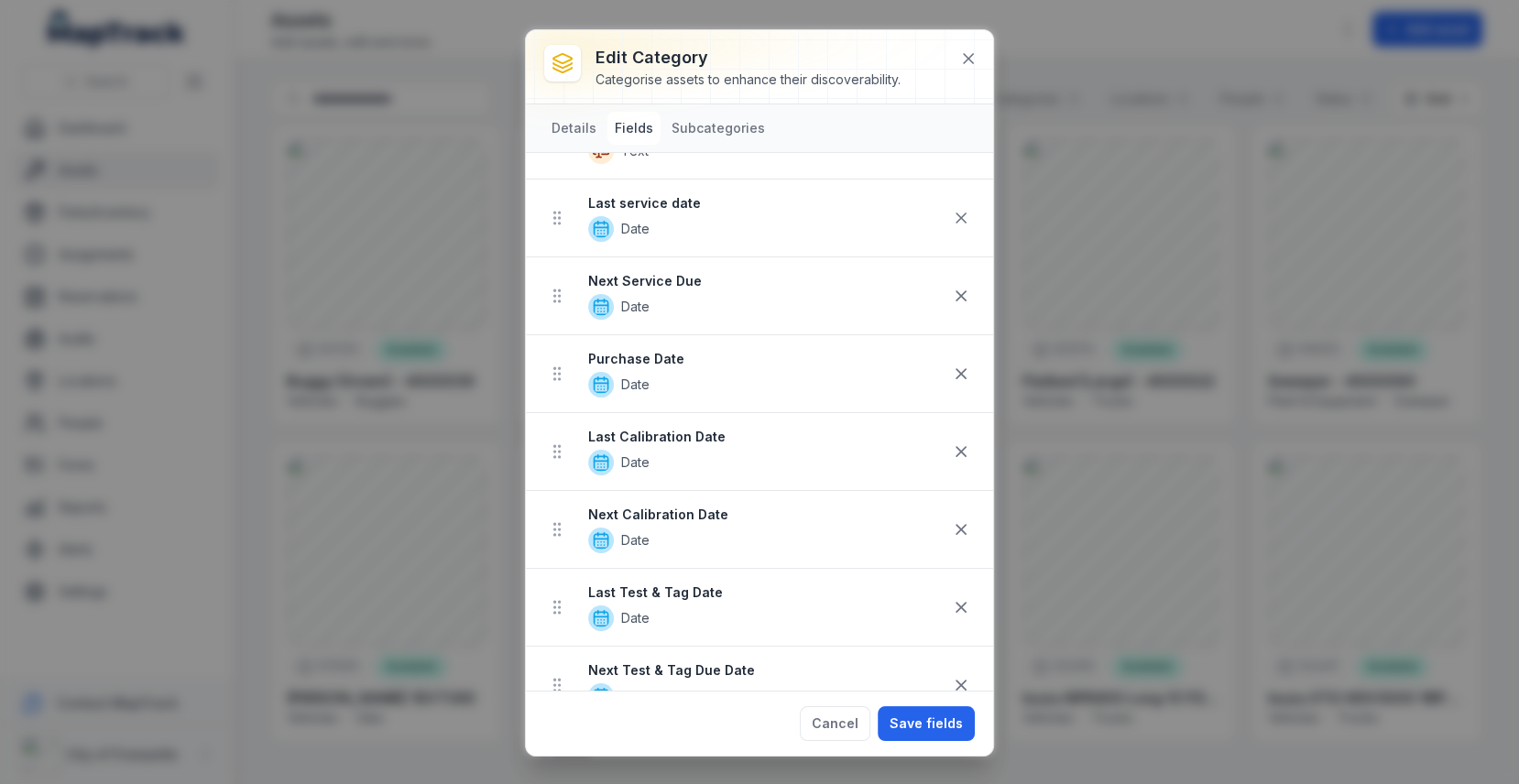
scroll to position [324, 0]
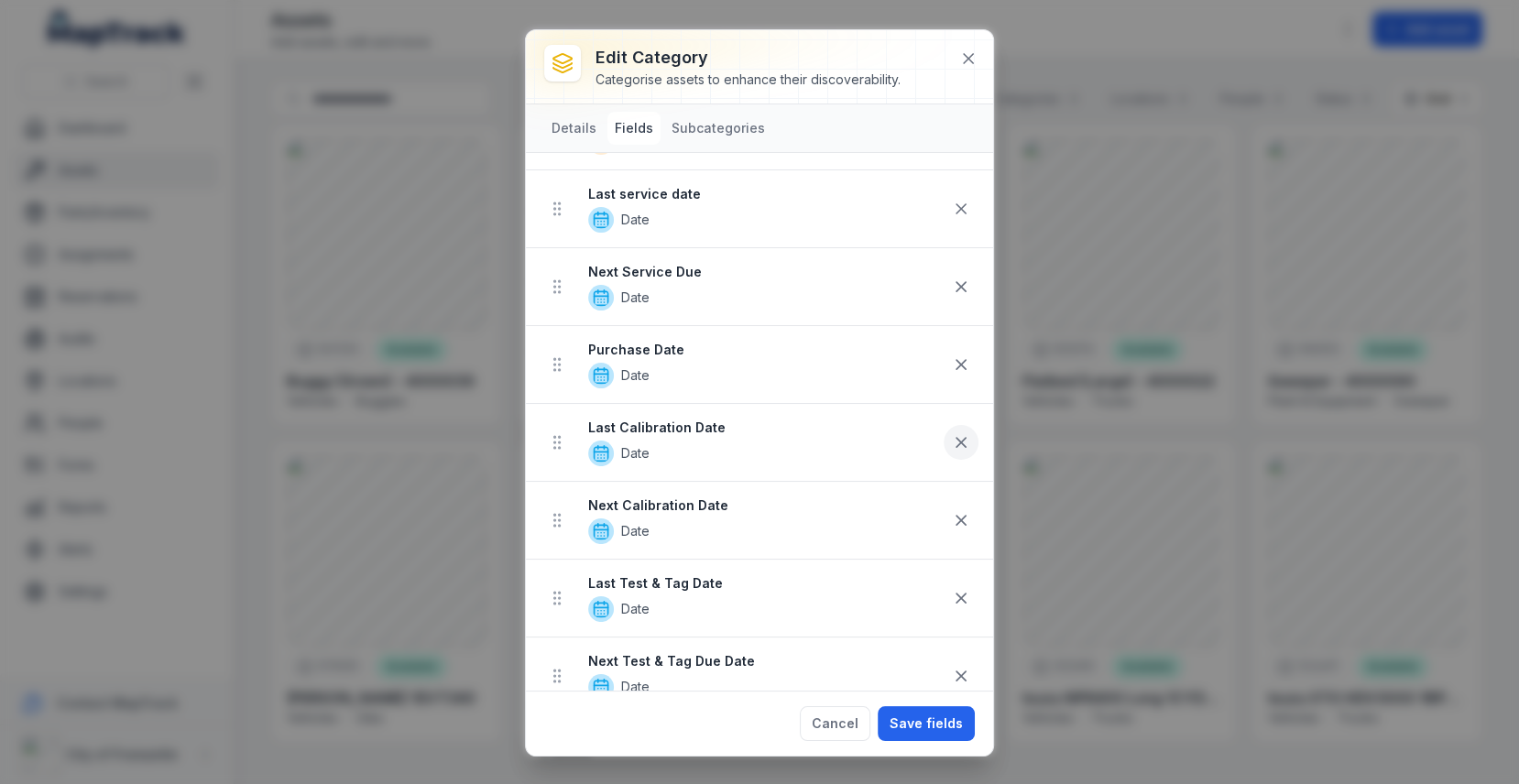
click at [956, 437] on icon at bounding box center [960, 441] width 9 height 9
click at [961, 441] on icon at bounding box center [961, 442] width 18 height 18
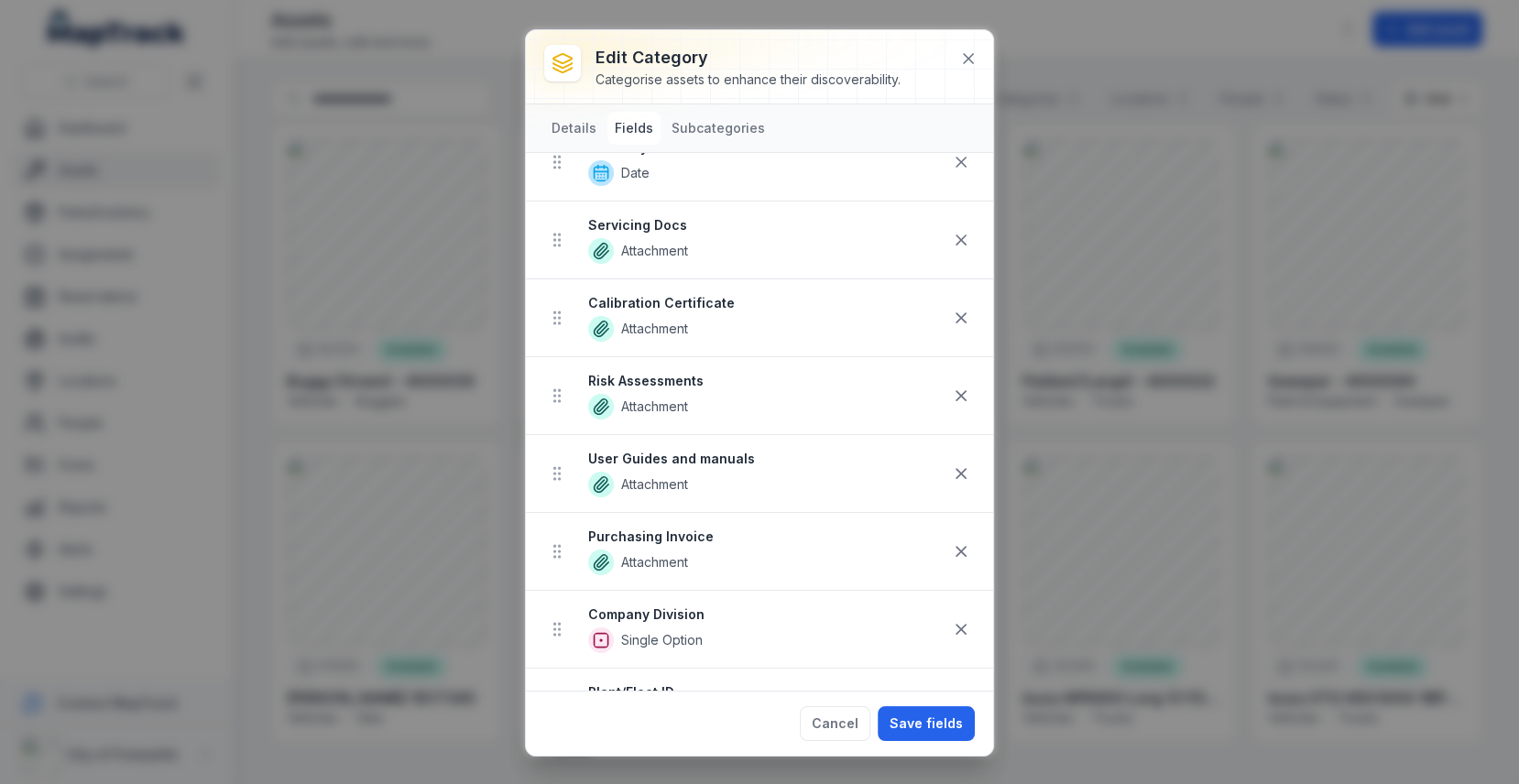
scroll to position [840, 0]
click at [962, 307] on icon at bounding box center [961, 316] width 18 height 18
click at [970, 384] on icon at bounding box center [961, 393] width 18 height 18
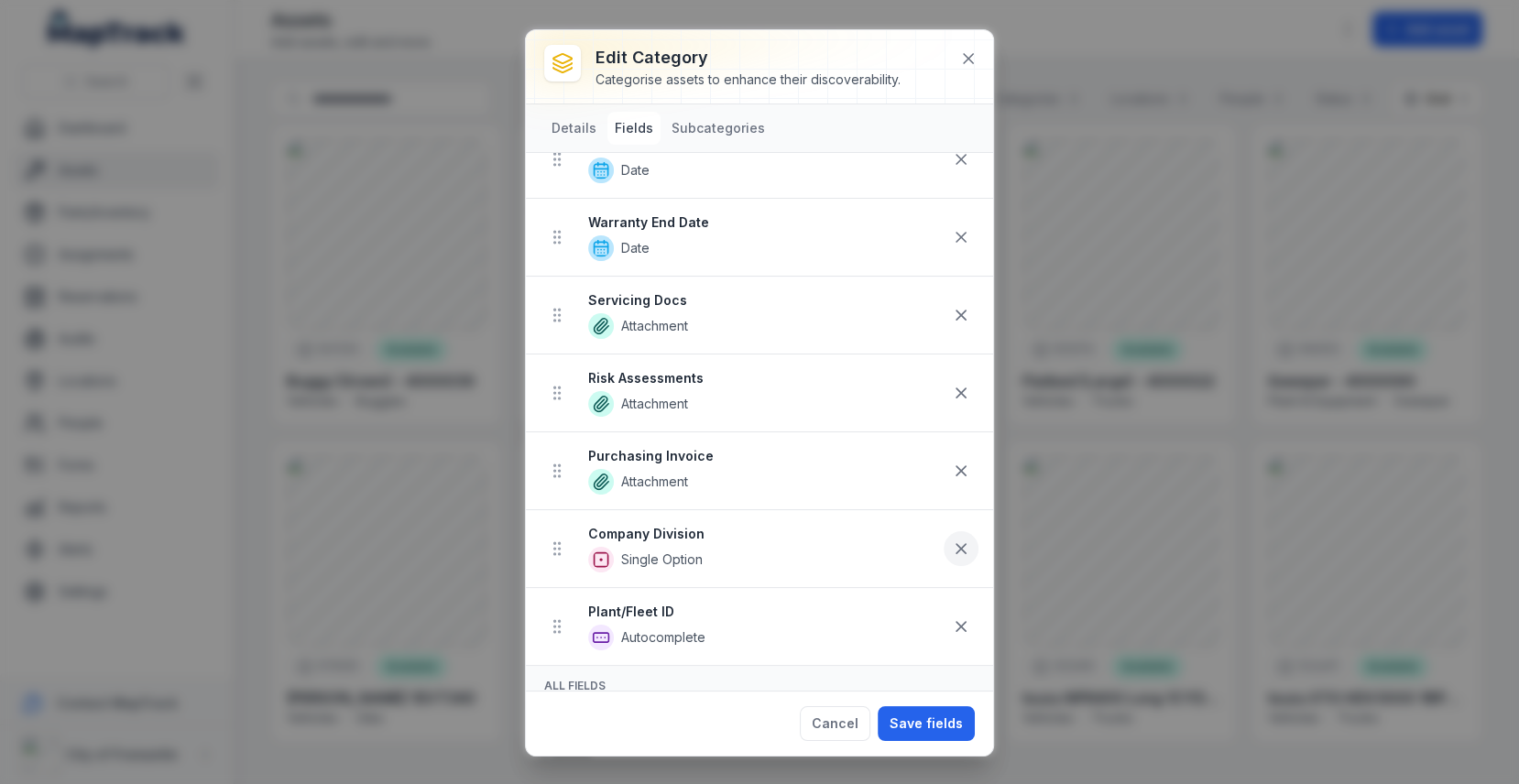
click at [958, 541] on icon at bounding box center [961, 548] width 18 height 18
click at [927, 714] on button "Save fields" at bounding box center [926, 723] width 98 height 35
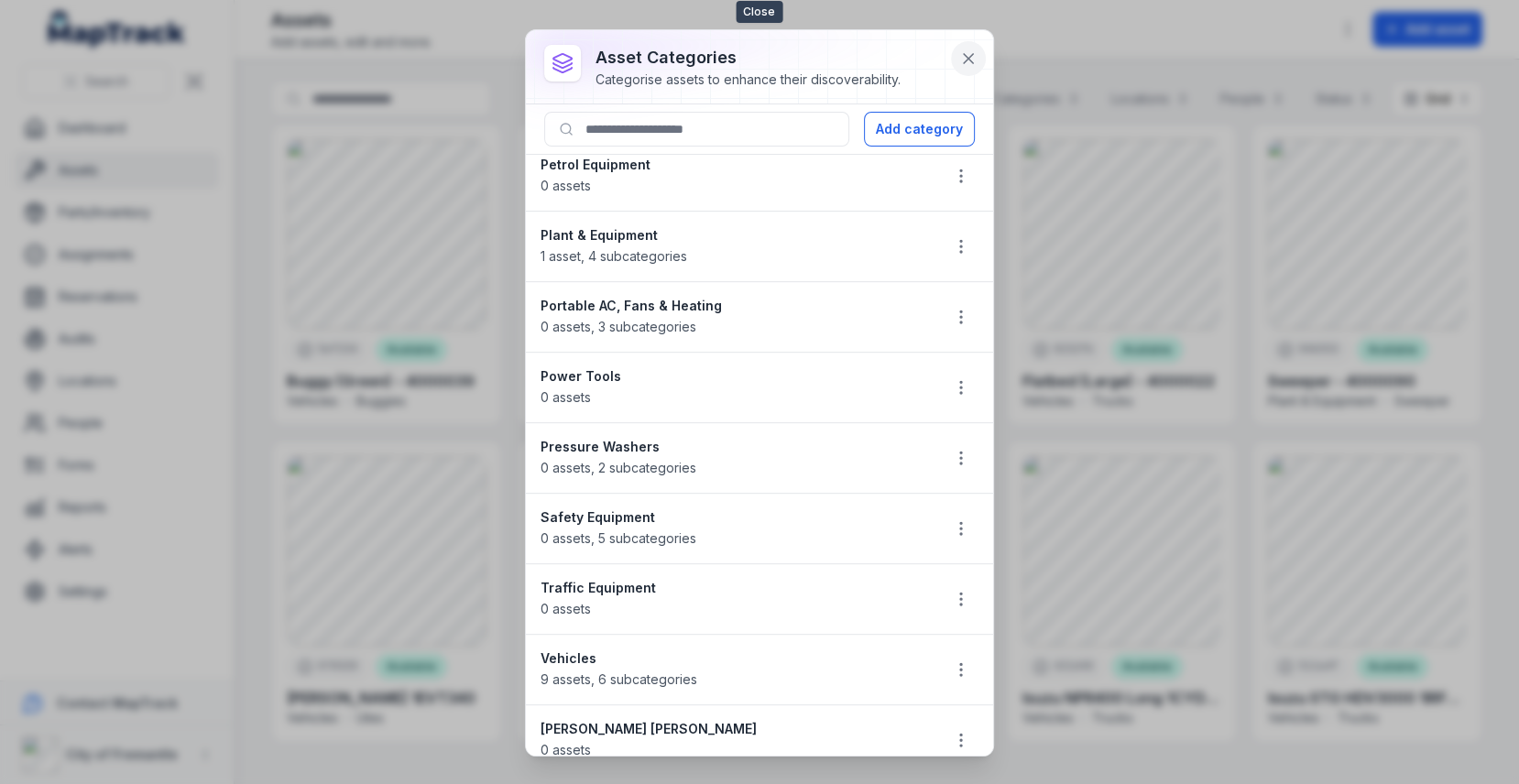
click at [968, 57] on icon at bounding box center [968, 58] width 9 height 9
